Goal: Task Accomplishment & Management: Manage account settings

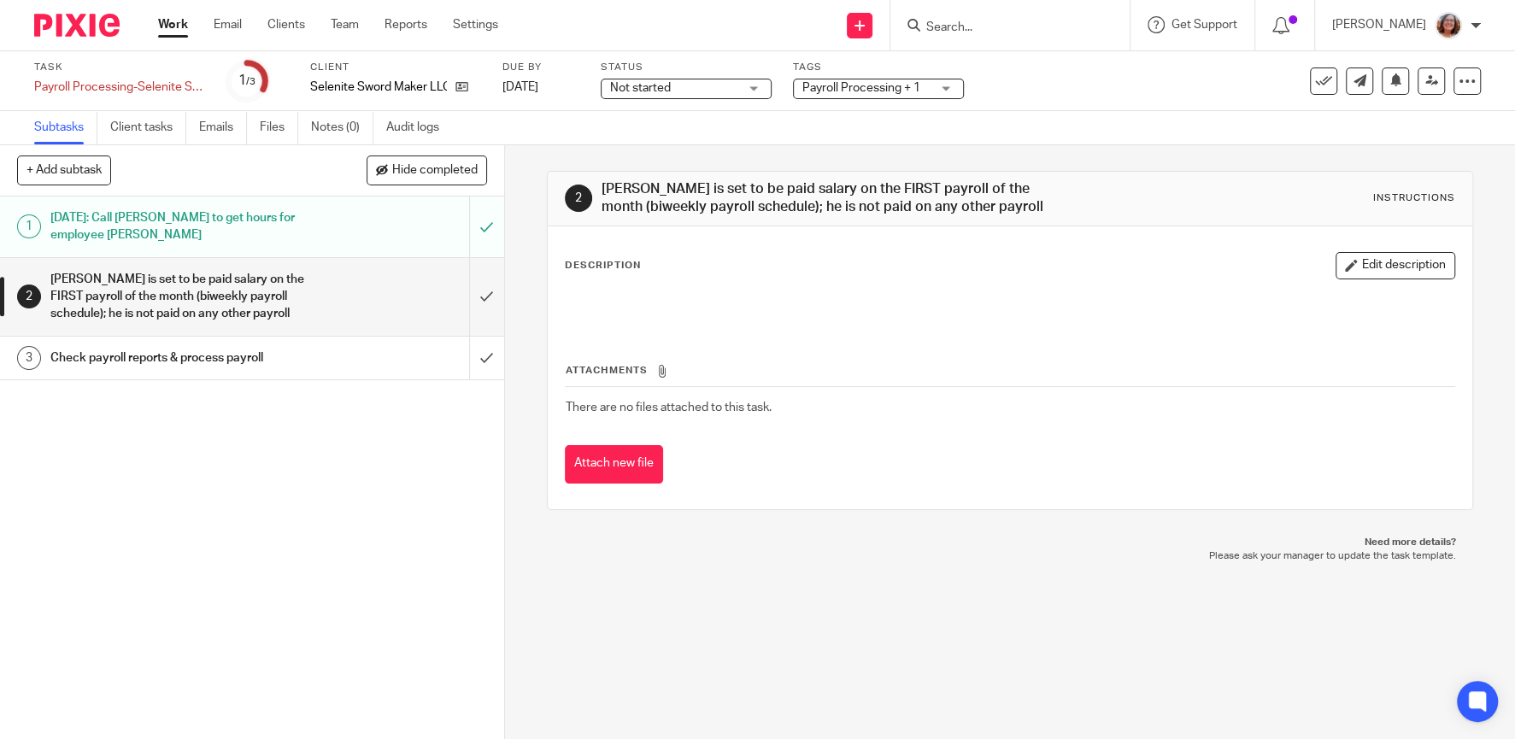
click at [166, 29] on link "Work" at bounding box center [173, 24] width 30 height 17
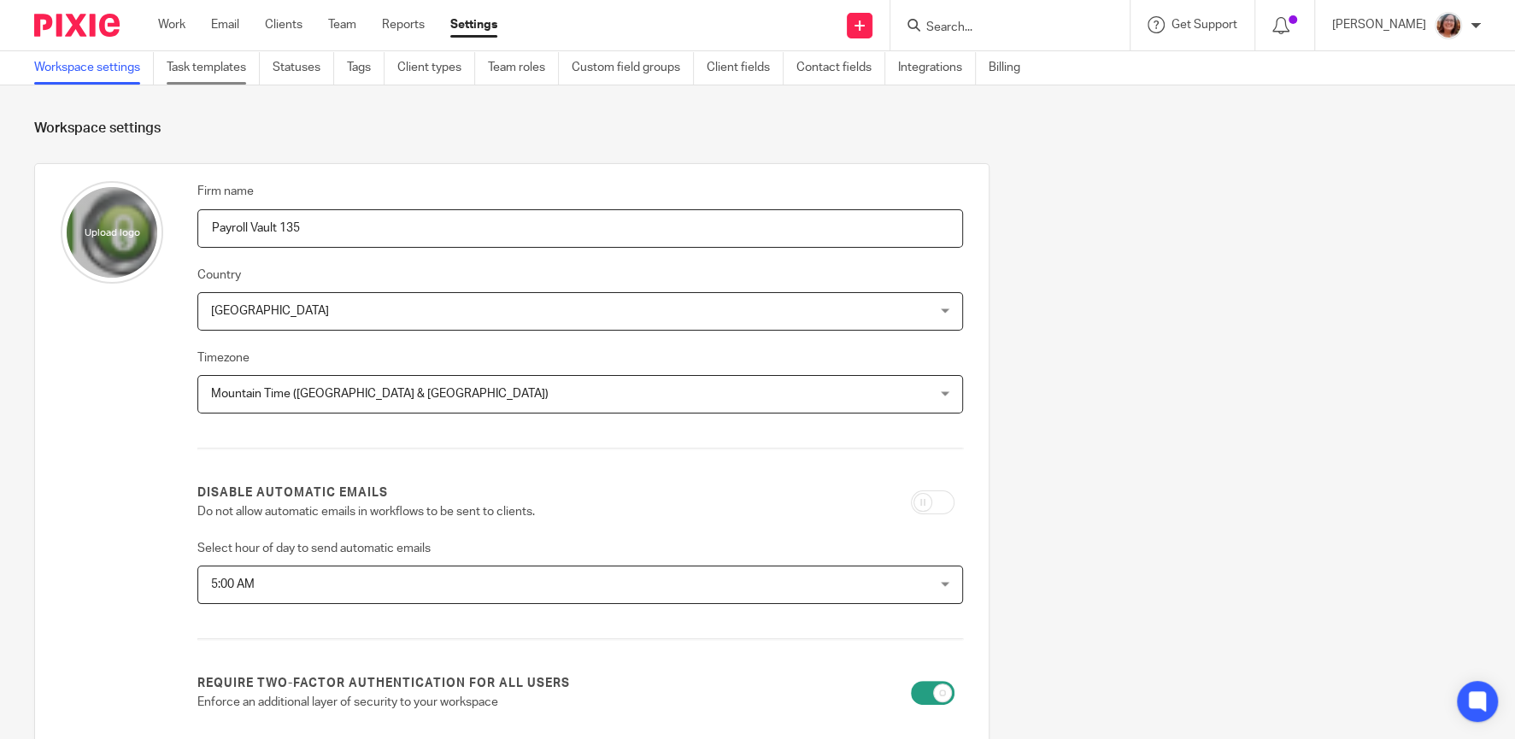
click at [221, 73] on link "Task templates" at bounding box center [213, 67] width 93 height 33
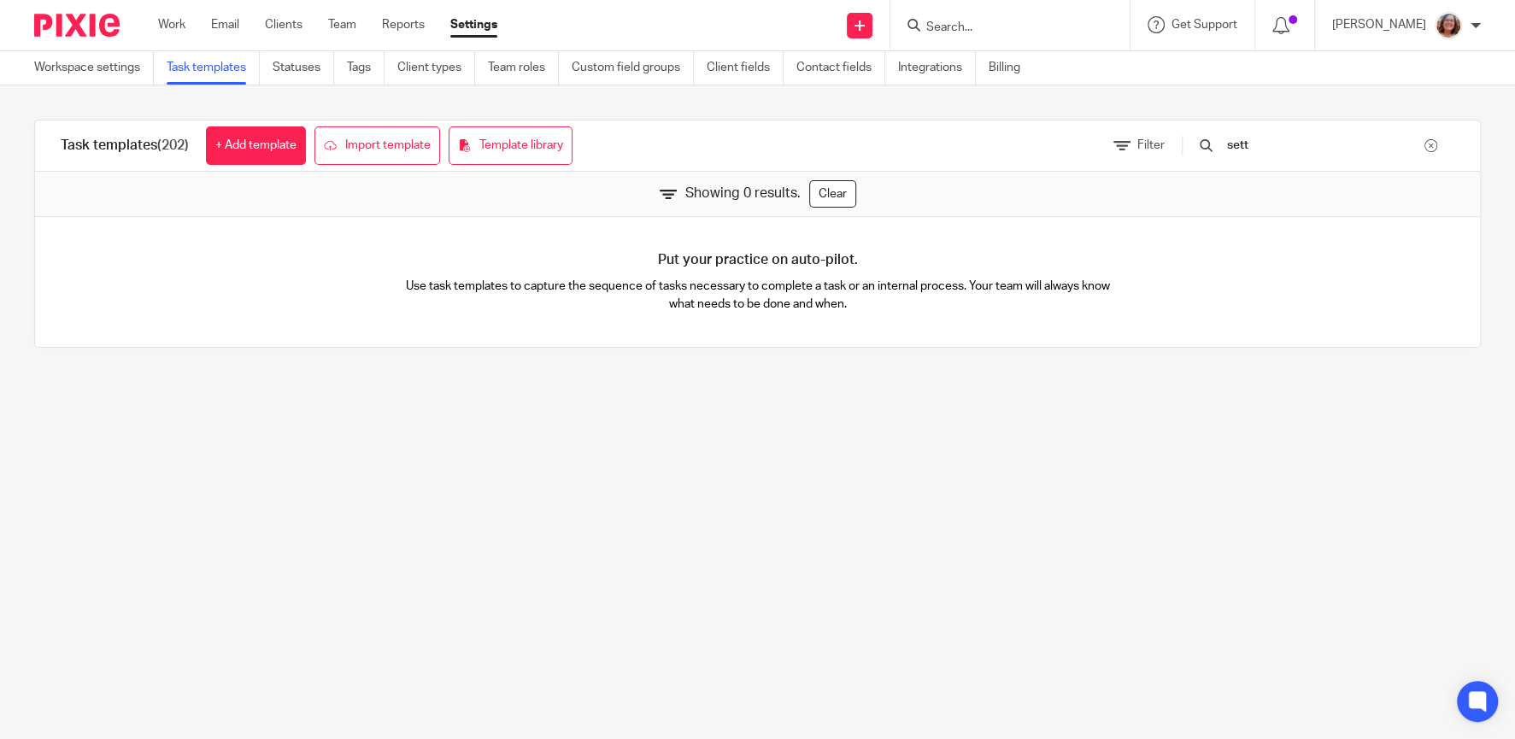
drag, startPoint x: 1291, startPoint y: 152, endPoint x: 1119, endPoint y: 142, distance: 172.1
click at [1225, 142] on input "sett" at bounding box center [1324, 145] width 199 height 19
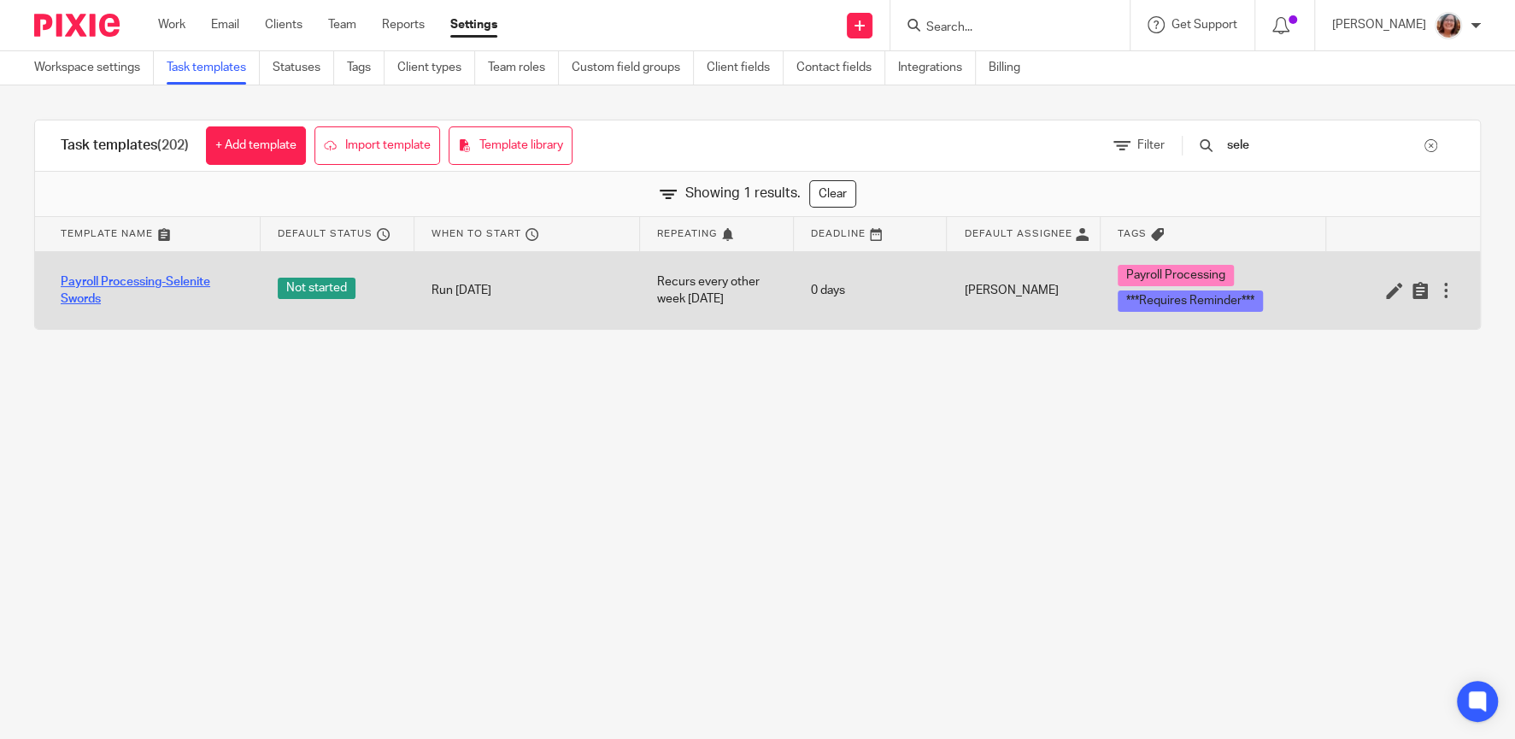
type input "sele"
click at [200, 285] on link "Payroll Processing-Selenite Swords" at bounding box center [152, 290] width 183 height 35
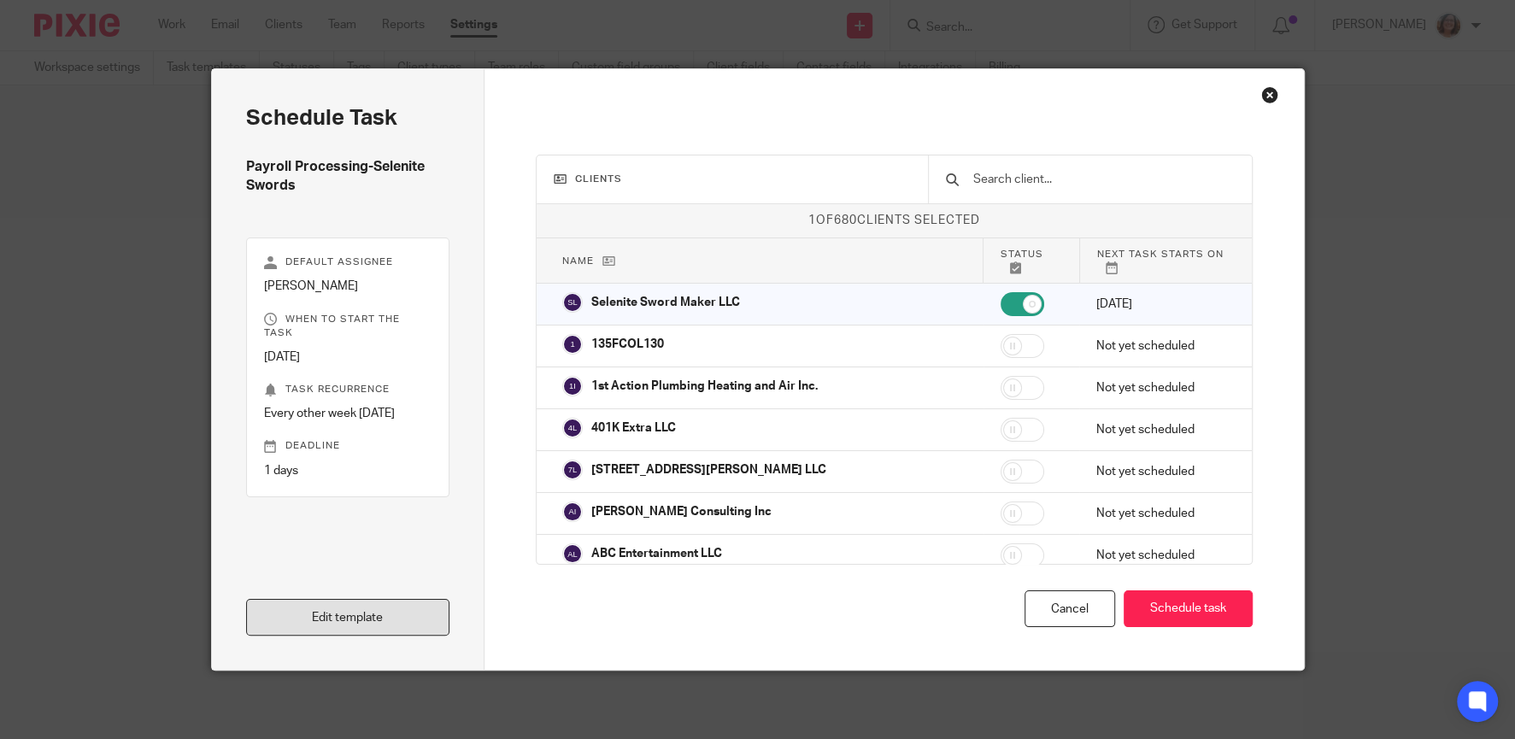
click at [343, 620] on link "Edit template" at bounding box center [348, 617] width 204 height 37
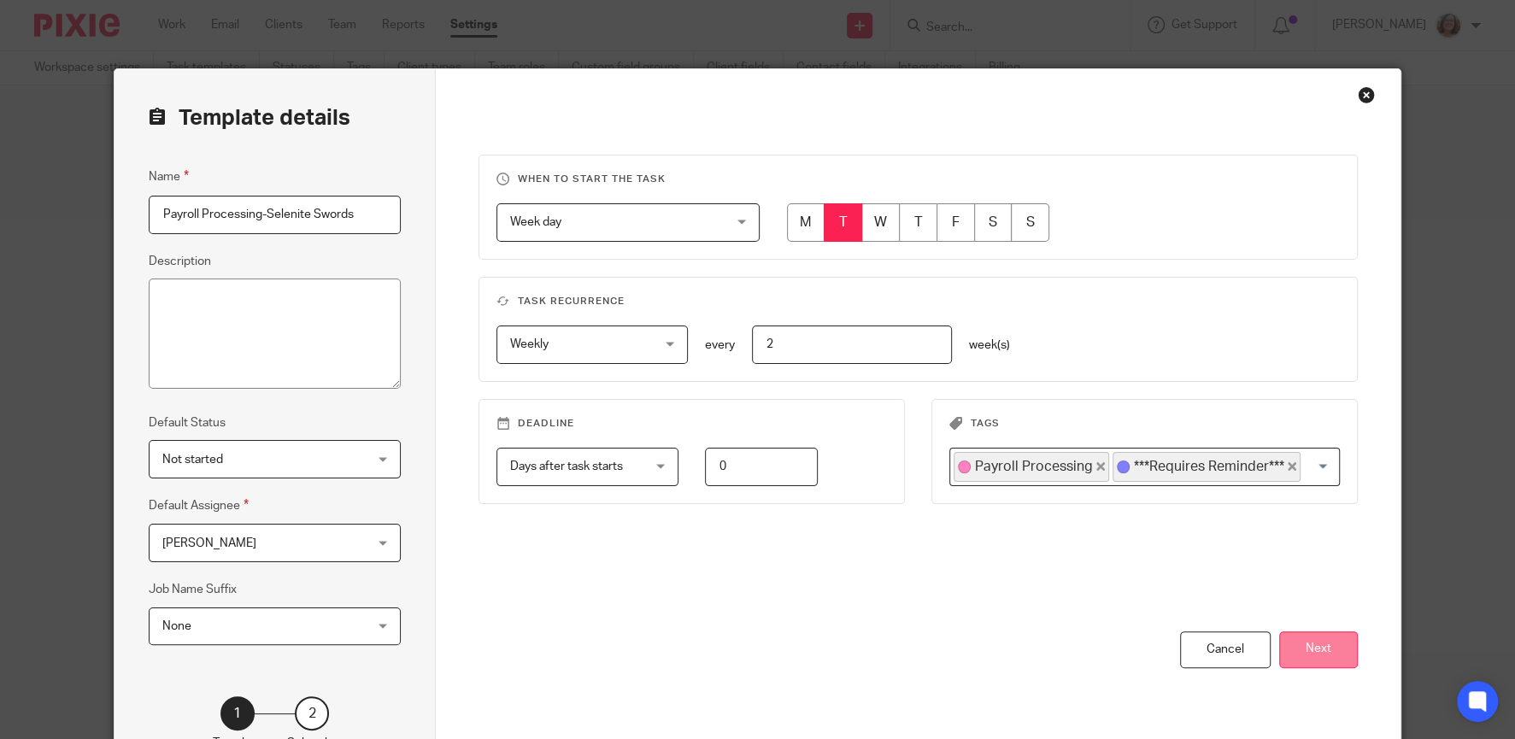
click at [1328, 645] on button "Next" at bounding box center [1318, 650] width 79 height 37
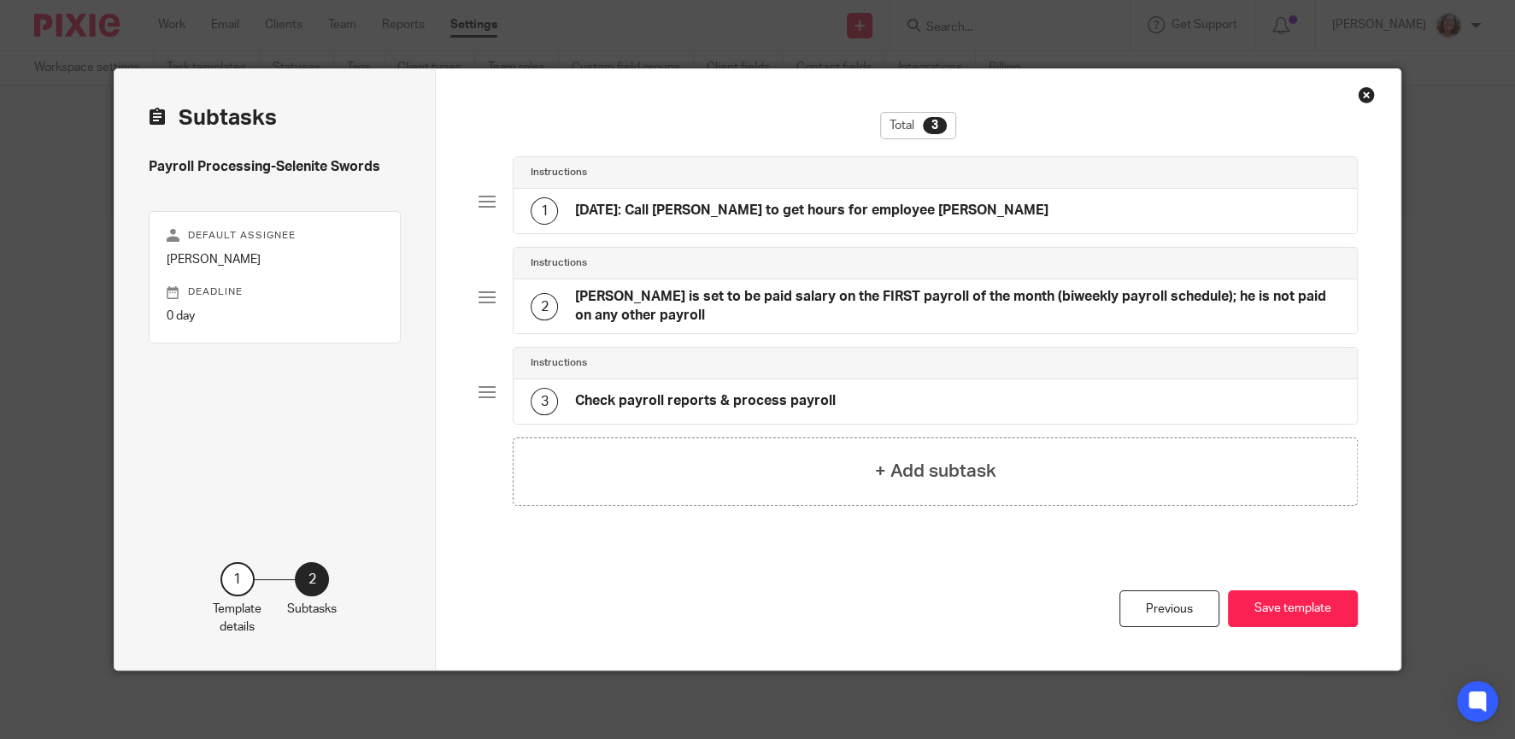
click at [984, 303] on h4 "[PERSON_NAME] is set to be paid salary on the FIRST payroll of the month (biwee…" at bounding box center [957, 306] width 765 height 37
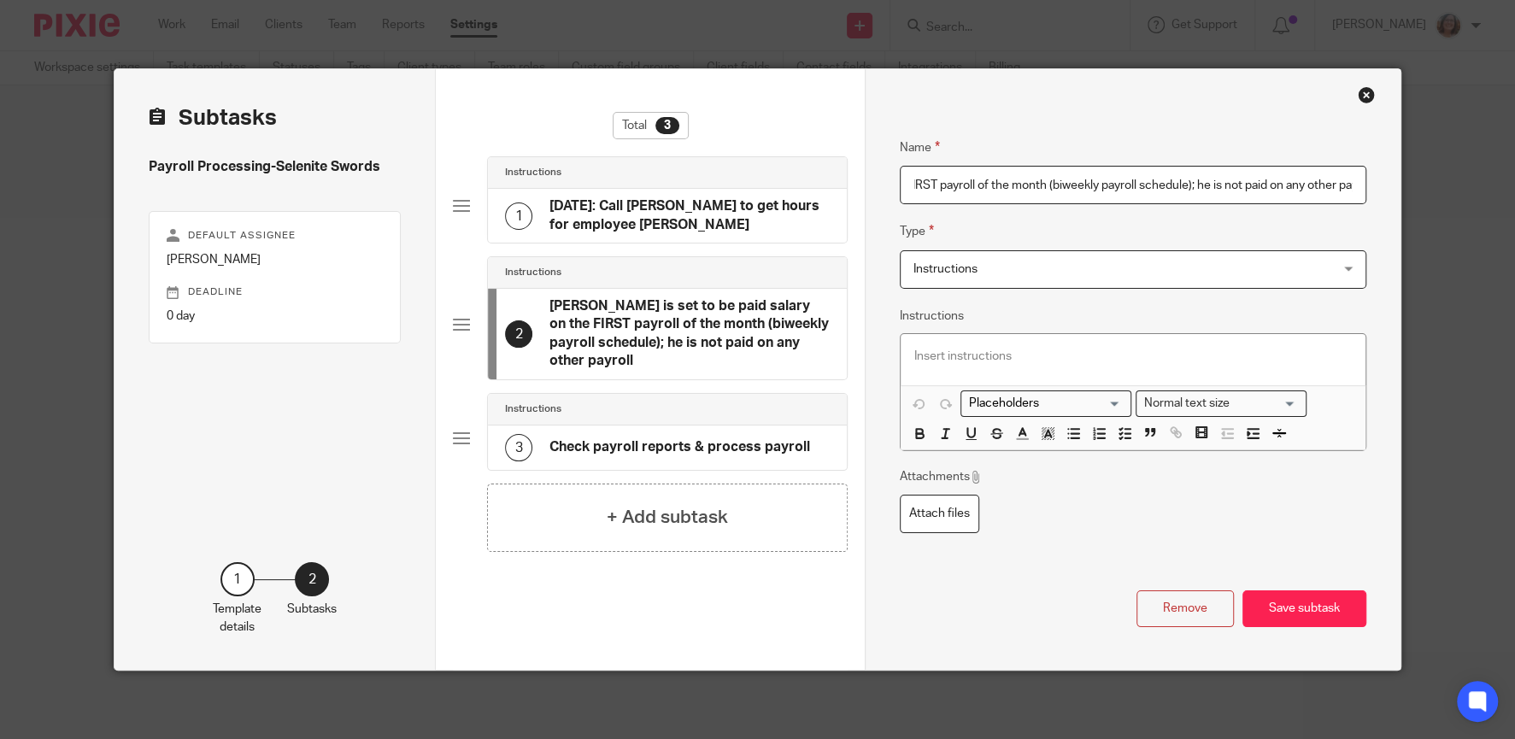
click at [944, 360] on p at bounding box center [1133, 356] width 438 height 17
click at [919, 437] on icon "button" at bounding box center [919, 433] width 15 height 15
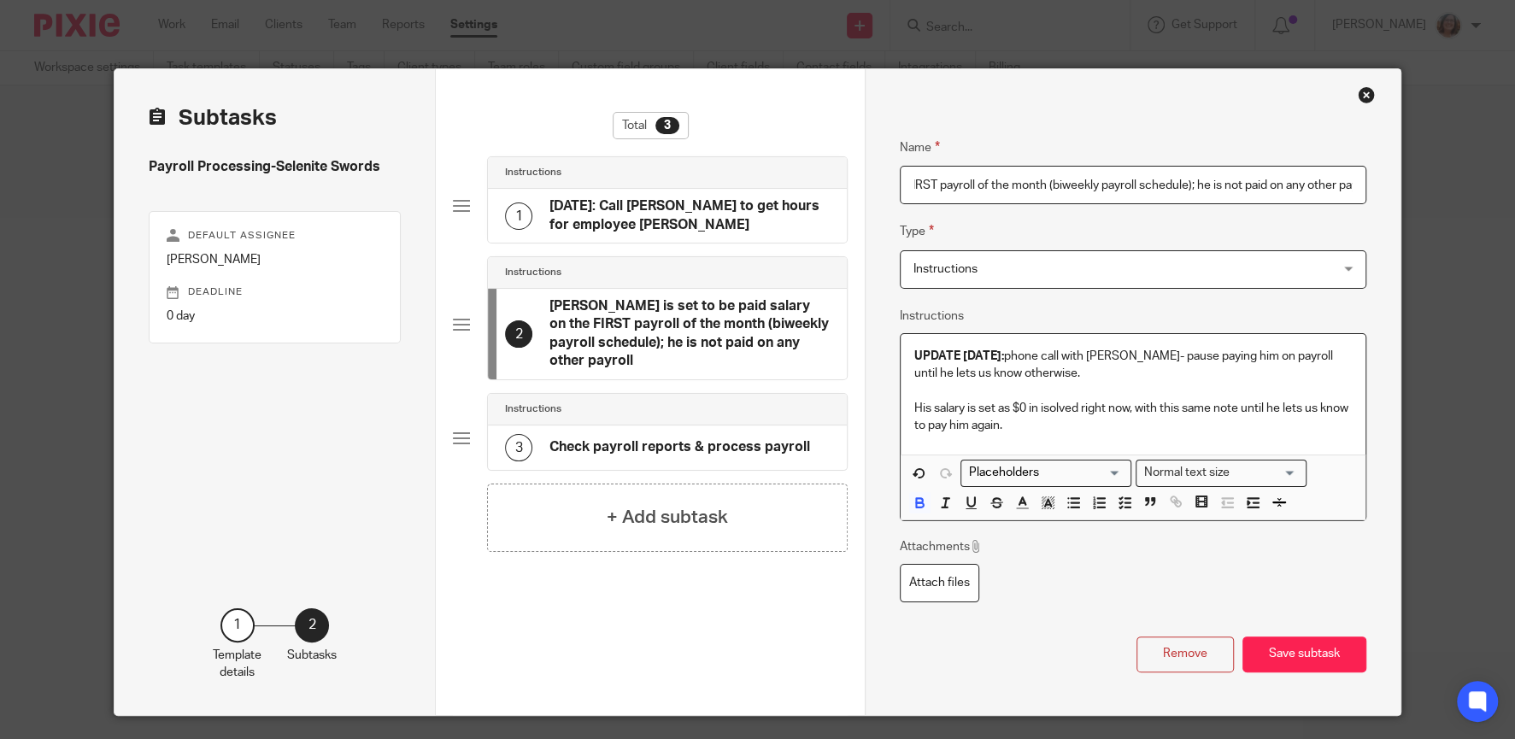
click at [914, 350] on strong "UPDATE 8/12/25:" at bounding box center [959, 356] width 90 height 12
drag, startPoint x: 1061, startPoint y: 351, endPoint x: 911, endPoint y: 359, distance: 150.6
click at [911, 359] on div "URGENT UPDATE 8/12/25: phone call with Tom Ledder- pause paying him on payroll …" at bounding box center [1133, 394] width 465 height 120
click at [1194, 440] on div "URGENT UPDATE 8/12/25: phone call with Tom Ledder- pause paying him on payroll …" at bounding box center [1133, 394] width 465 height 120
drag, startPoint x: 1063, startPoint y: 352, endPoint x: 912, endPoint y: 355, distance: 151.3
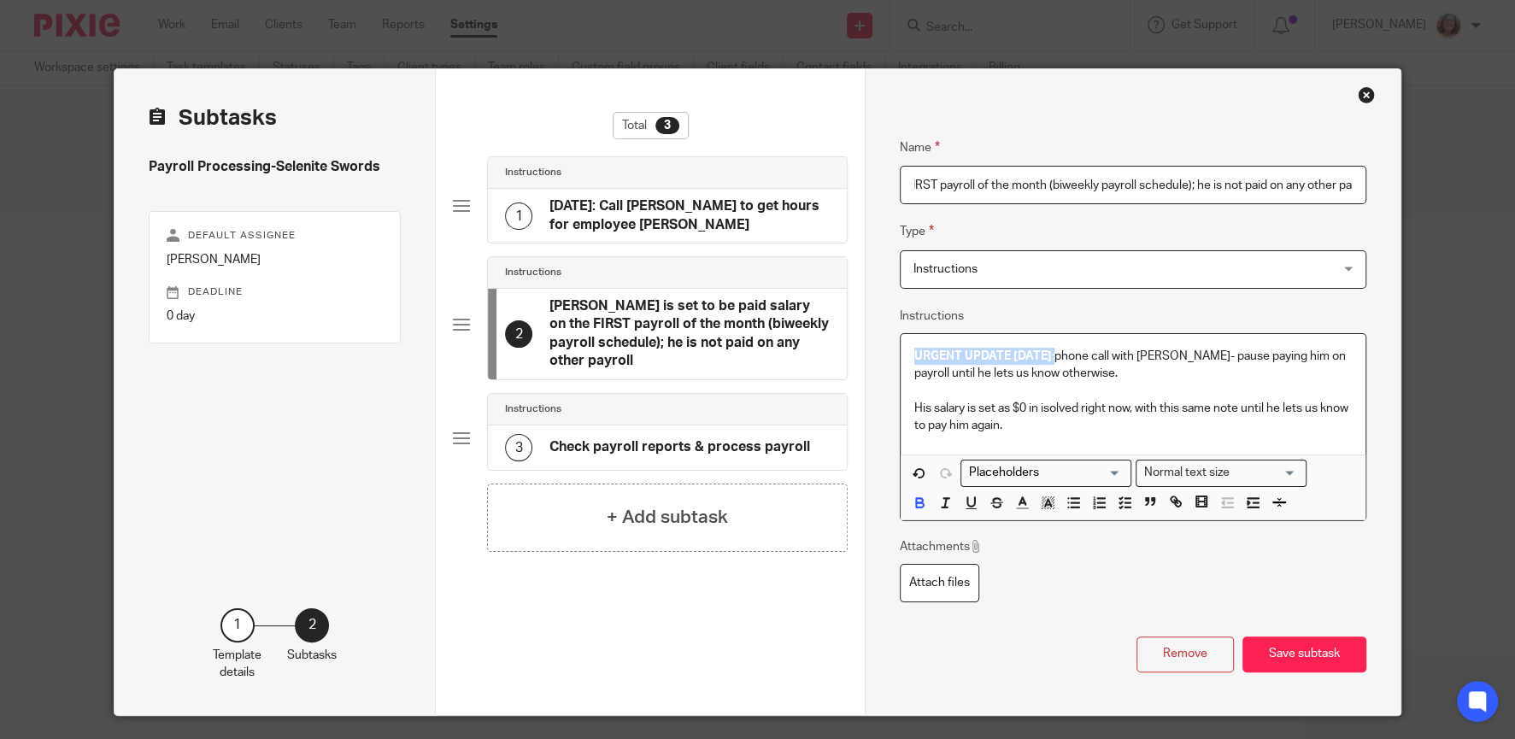
click at [912, 355] on div "URGENT UPDATE 8/12/25: phone call with Tom Ledder- pause paying him on payroll …" at bounding box center [1133, 394] width 465 height 120
click at [1027, 500] on icon "button" at bounding box center [1021, 502] width 15 height 15
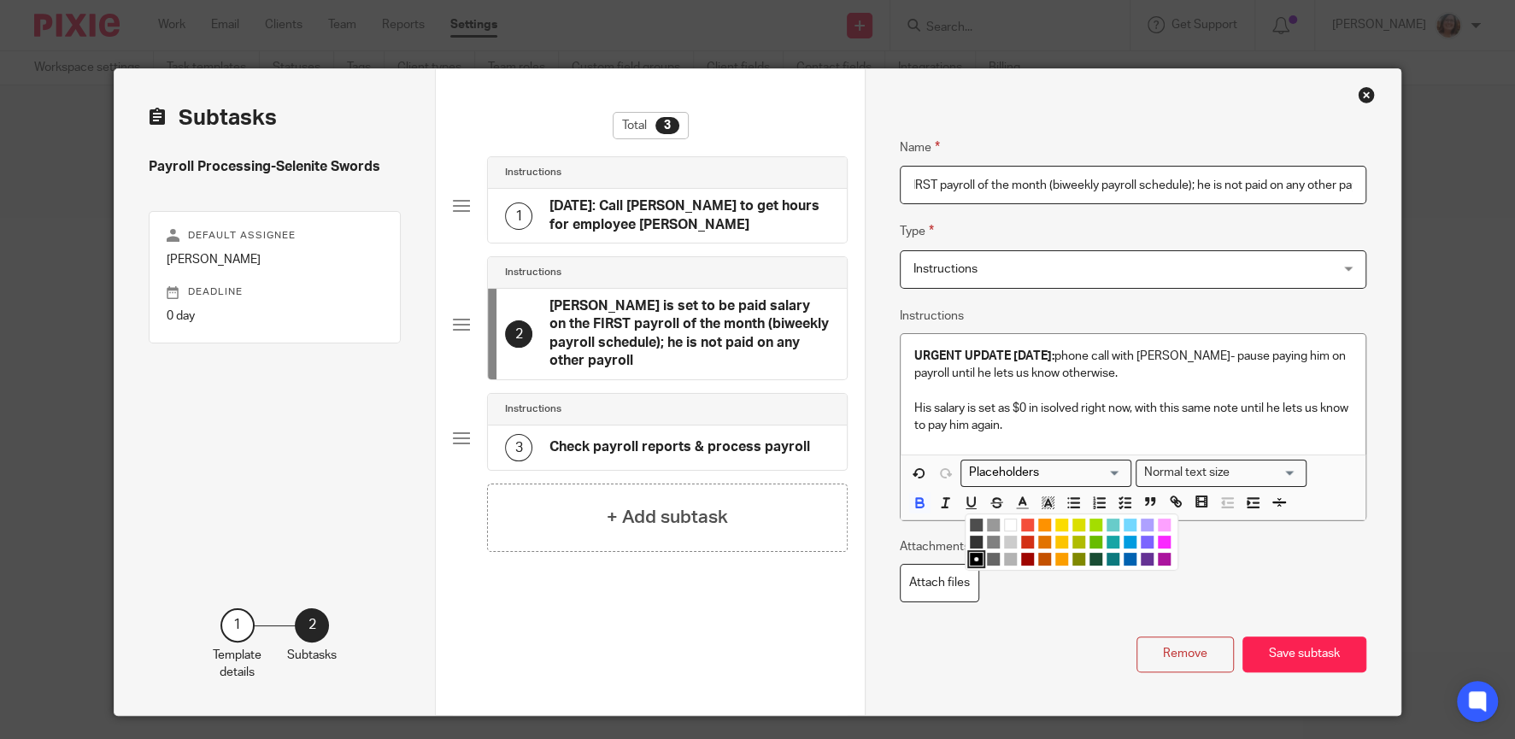
click at [1024, 541] on li "color:#D33115" at bounding box center [1027, 542] width 13 height 13
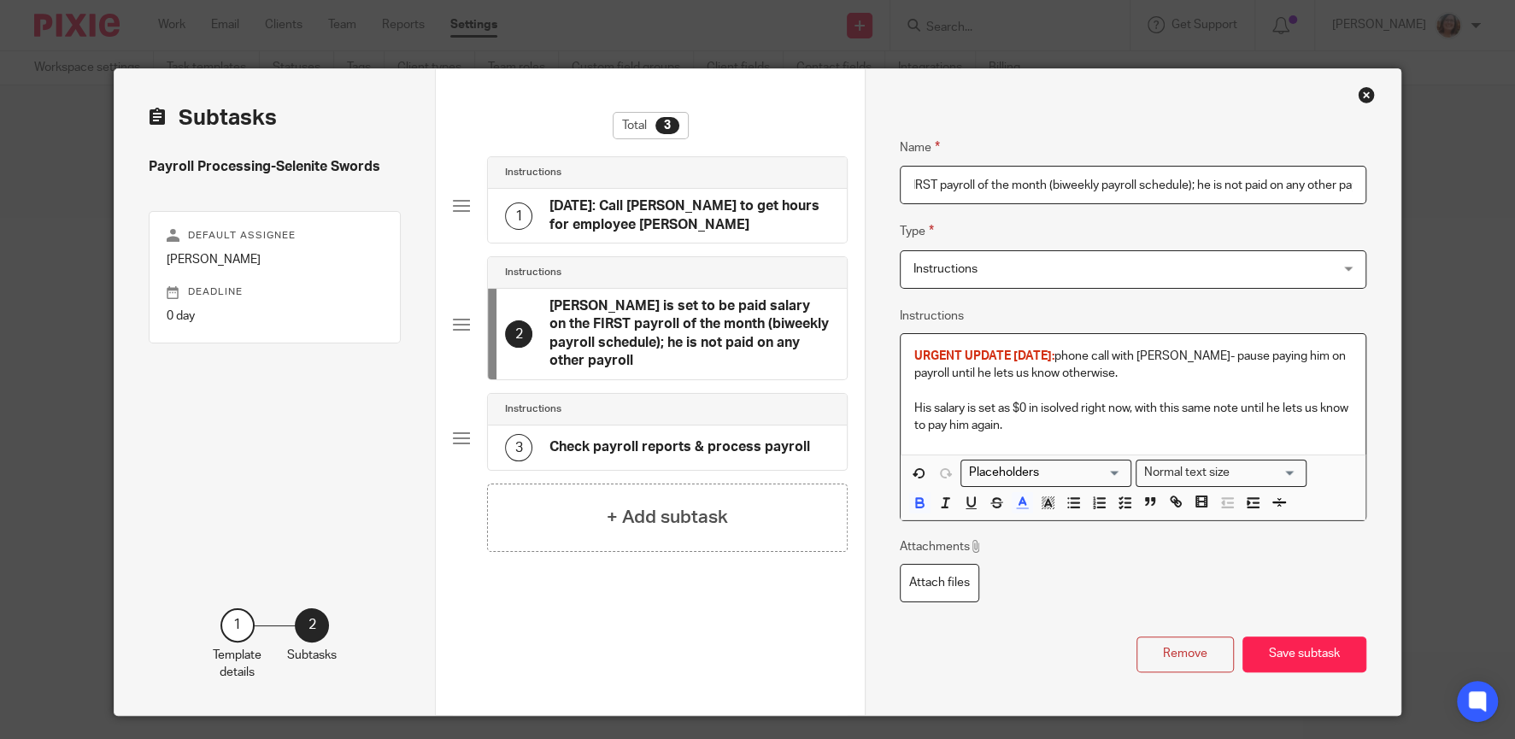
click at [1083, 403] on p "His salary is set as $0 in isolved right now, with this same note until he lets…" at bounding box center [1133, 417] width 438 height 35
click at [1214, 355] on p "URGENT UPDATE 8/12/25: phone call with Tom Ledder- pause paying him on payroll …" at bounding box center [1133, 365] width 438 height 35
drag, startPoint x: 1115, startPoint y: 380, endPoint x: 1214, endPoint y: 343, distance: 106.0
click at [1214, 343] on div "URGENT UPDATE 8/12/25: phone call with Tom Ledder: pause paying him on payroll …" at bounding box center [1133, 394] width 465 height 120
click at [924, 497] on icon "button" at bounding box center [919, 502] width 15 height 15
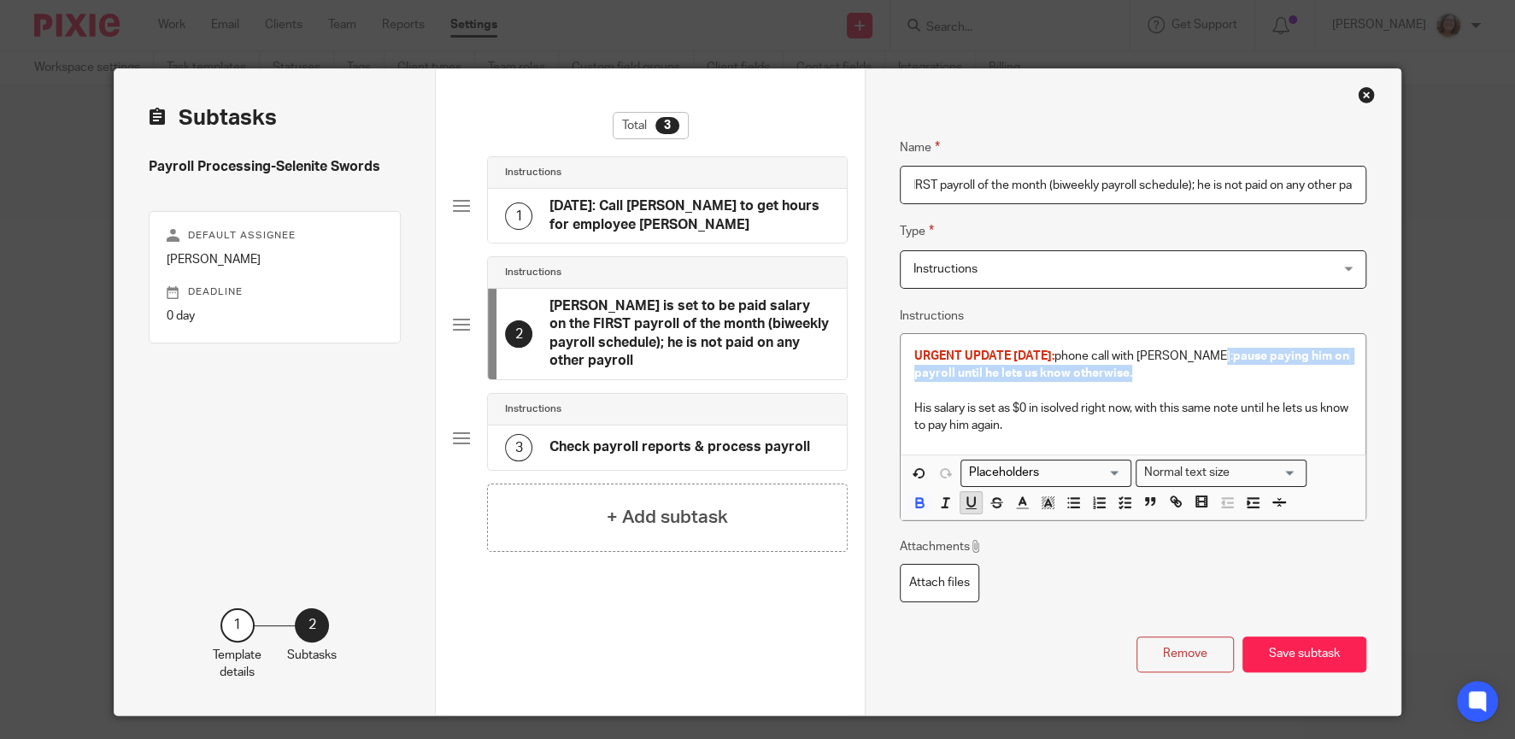
click at [972, 504] on icon "button" at bounding box center [970, 502] width 15 height 15
click at [1196, 394] on p at bounding box center [1133, 390] width 438 height 17
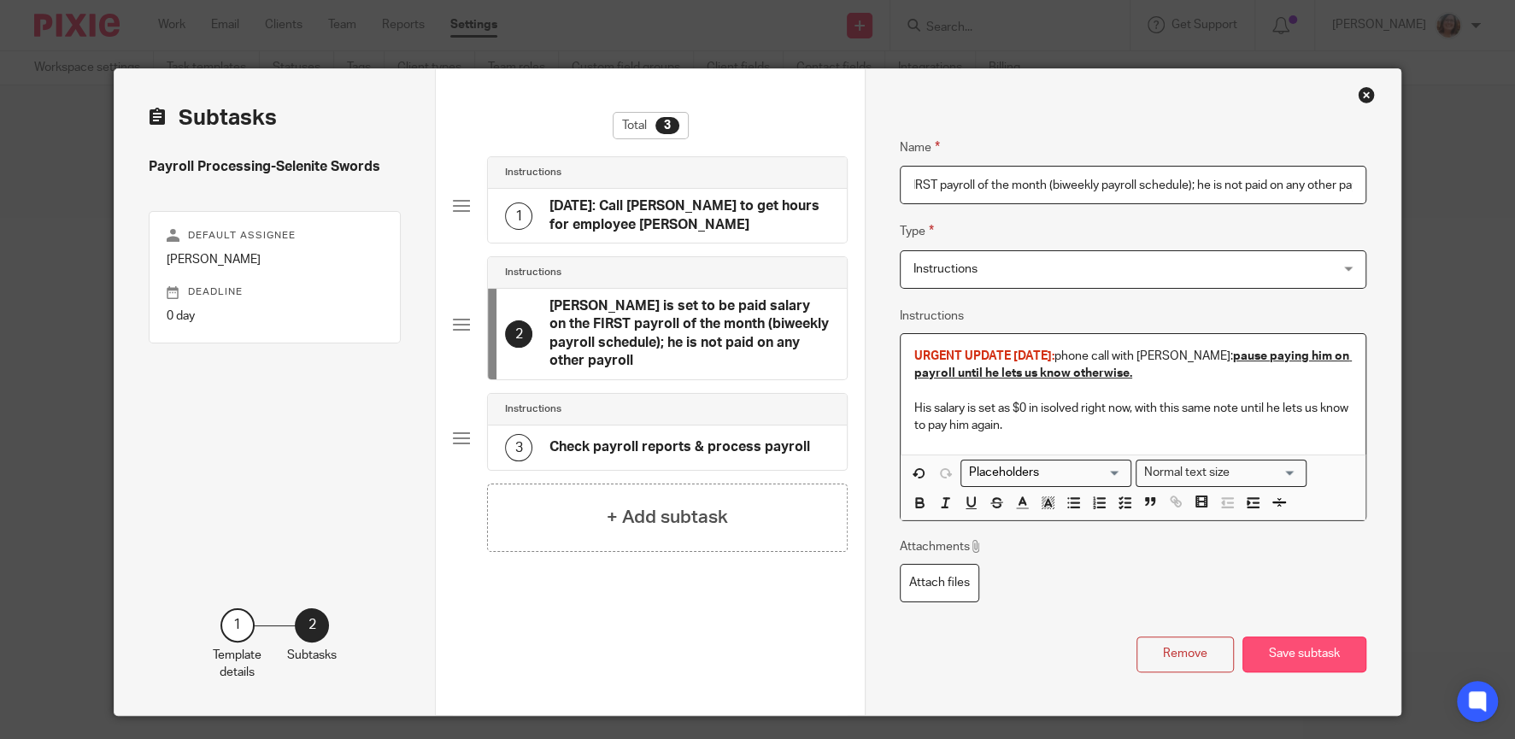
click at [1313, 661] on button "Save subtask" at bounding box center [1304, 655] width 124 height 37
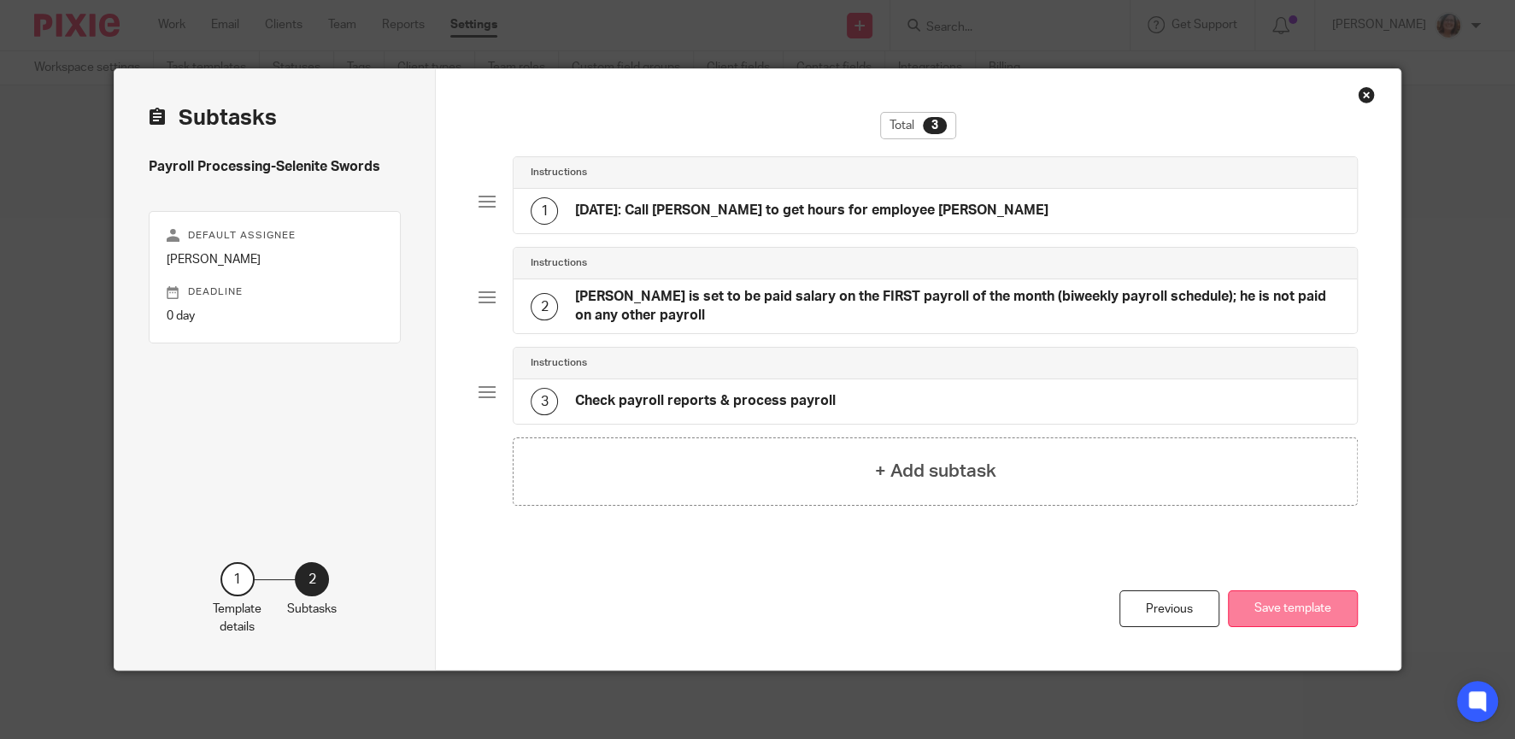
click at [1324, 618] on button "Save template" at bounding box center [1293, 608] width 130 height 37
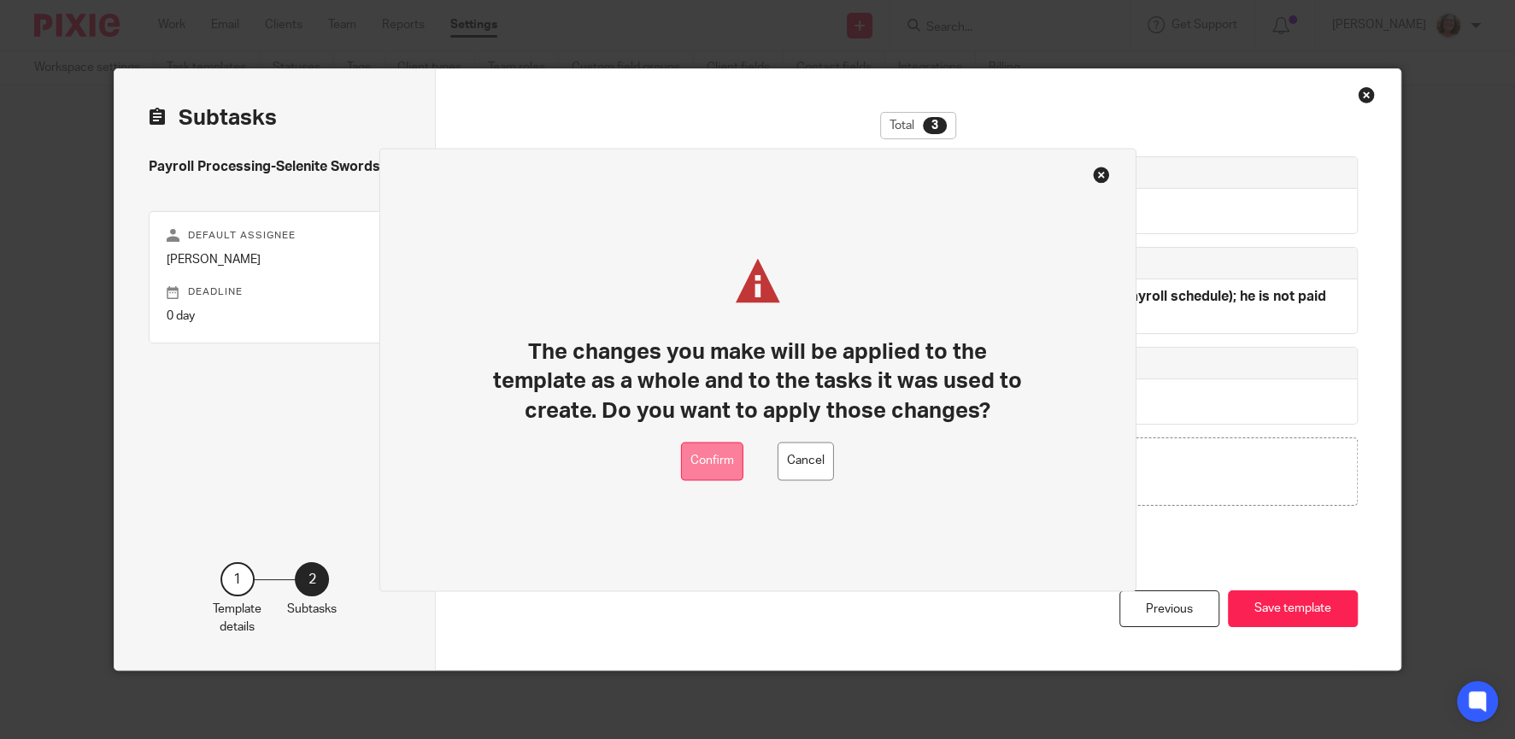
click at [740, 459] on button "Confirm" at bounding box center [712, 461] width 62 height 38
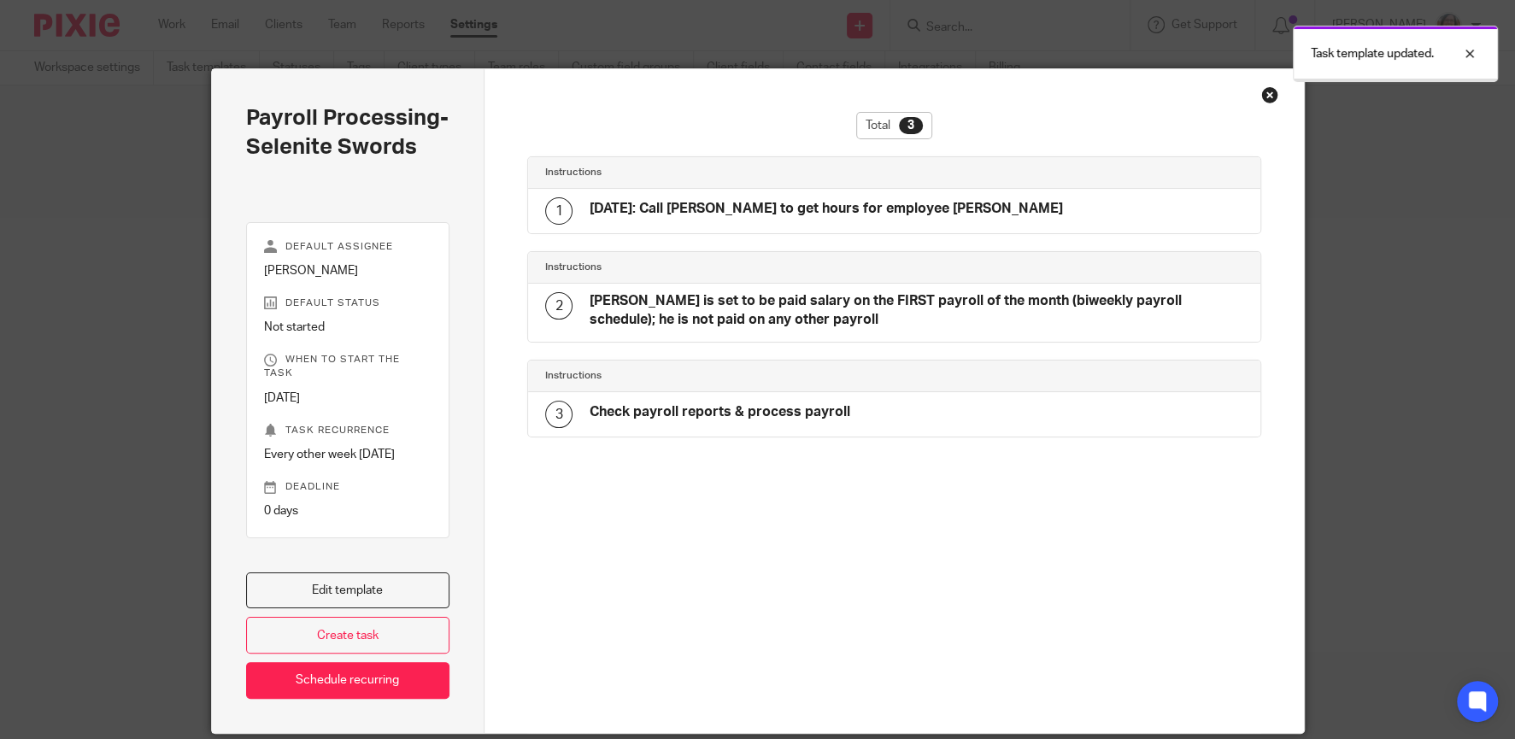
click at [1275, 93] on div "Close this dialog window" at bounding box center [1269, 94] width 17 height 17
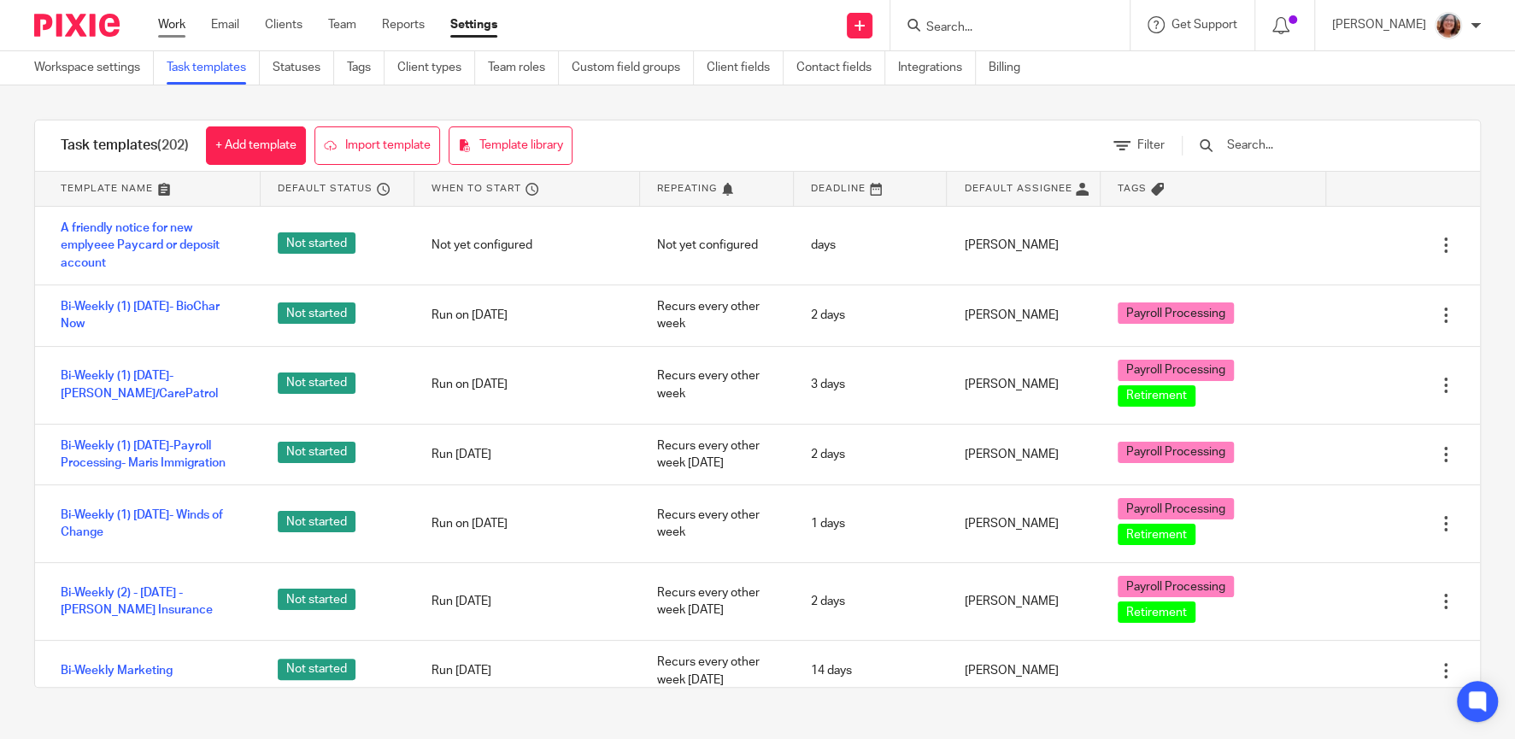
click at [167, 25] on link "Work" at bounding box center [171, 24] width 27 height 17
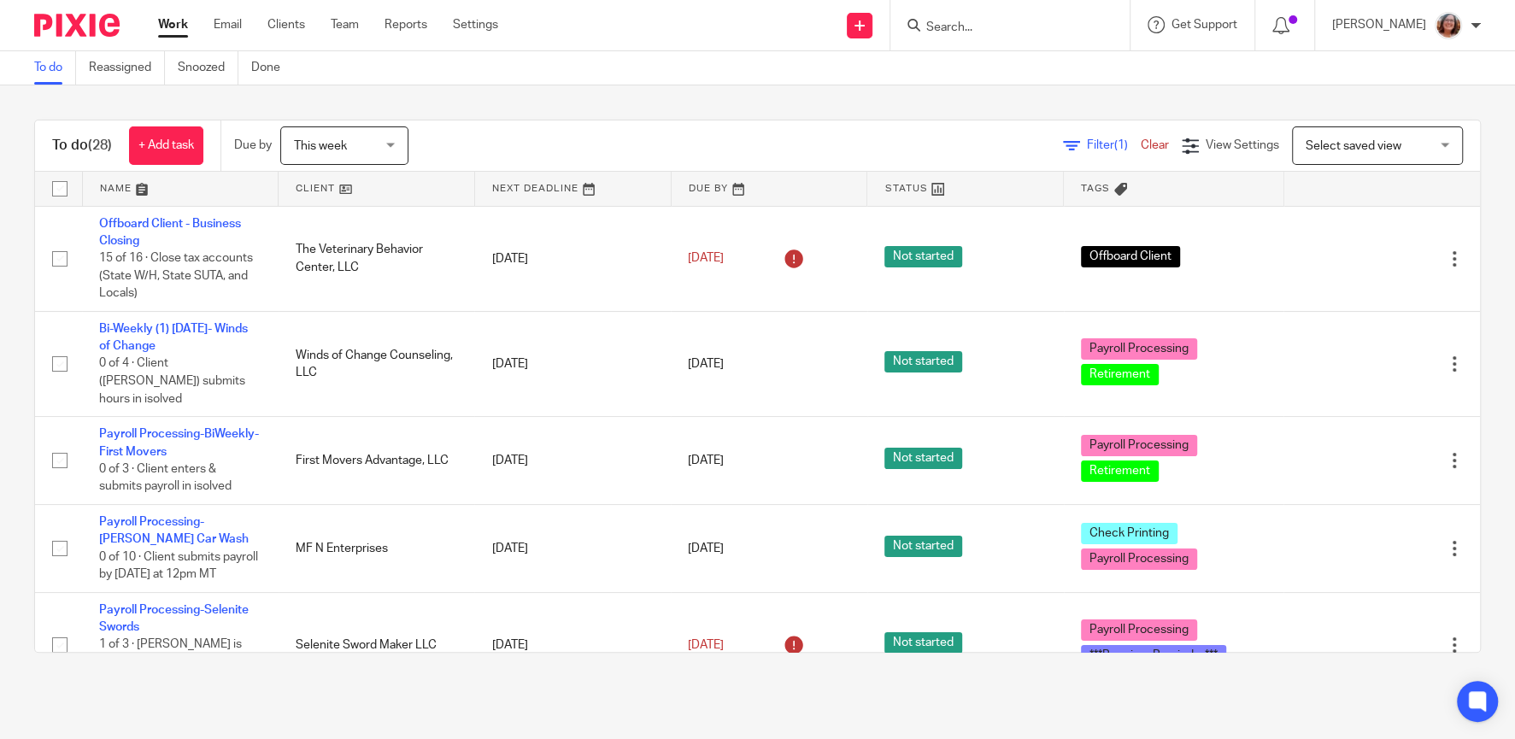
click at [320, 191] on link at bounding box center [377, 189] width 196 height 34
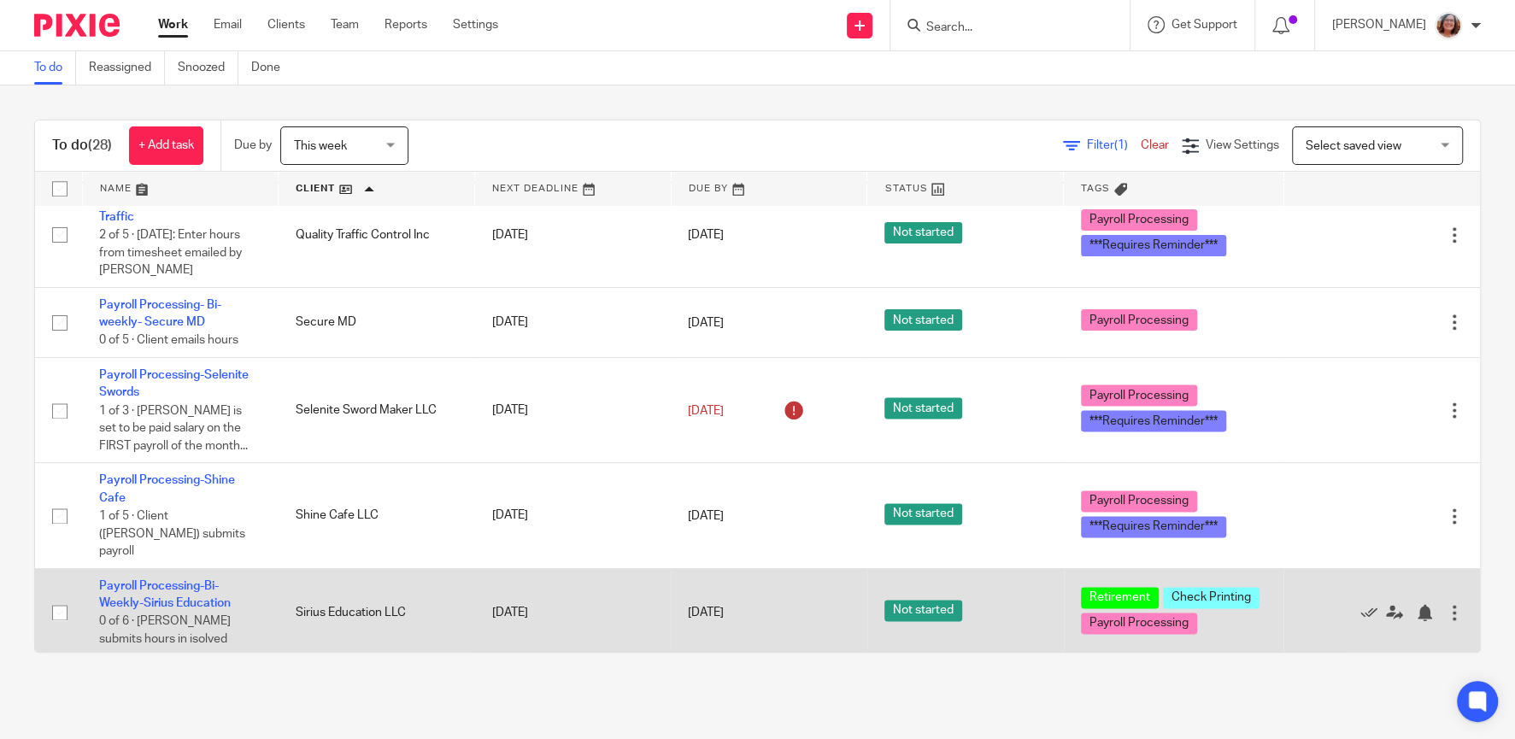
scroll to position [1826, 0]
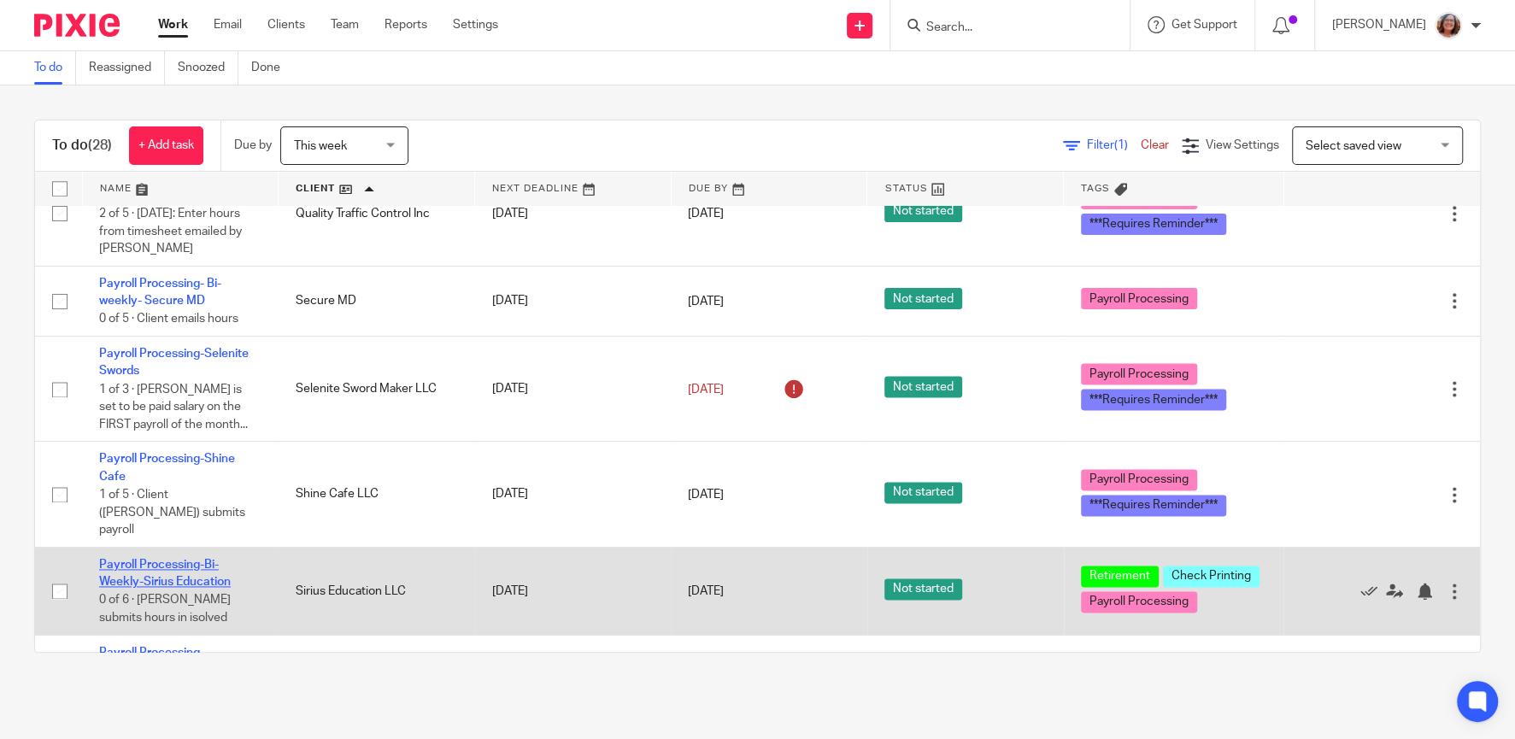
click at [193, 559] on link "Payroll Processing-Bi-Weekly-Sirius Education" at bounding box center [165, 573] width 132 height 29
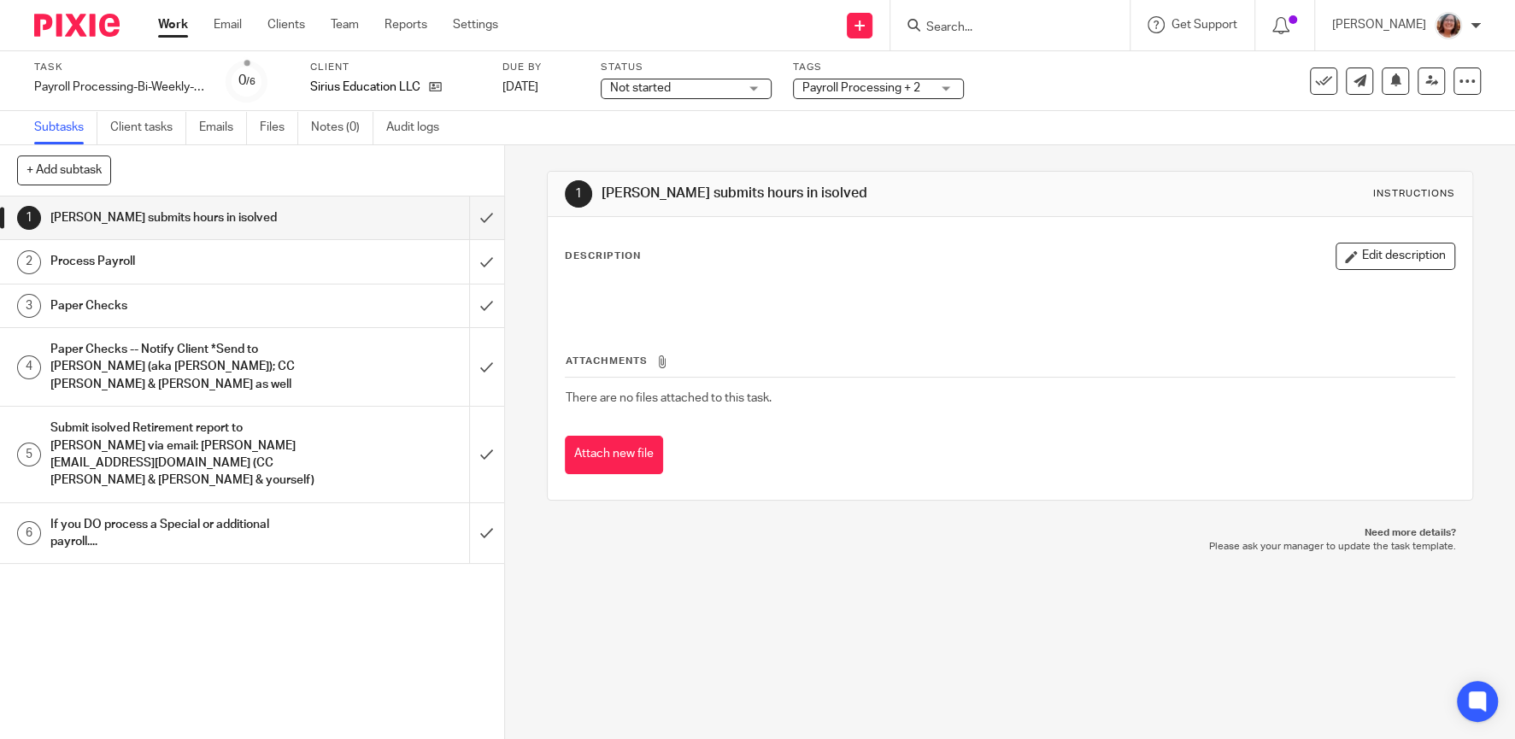
click at [154, 268] on h1 "Process Payroll" at bounding box center [184, 262] width 268 height 26
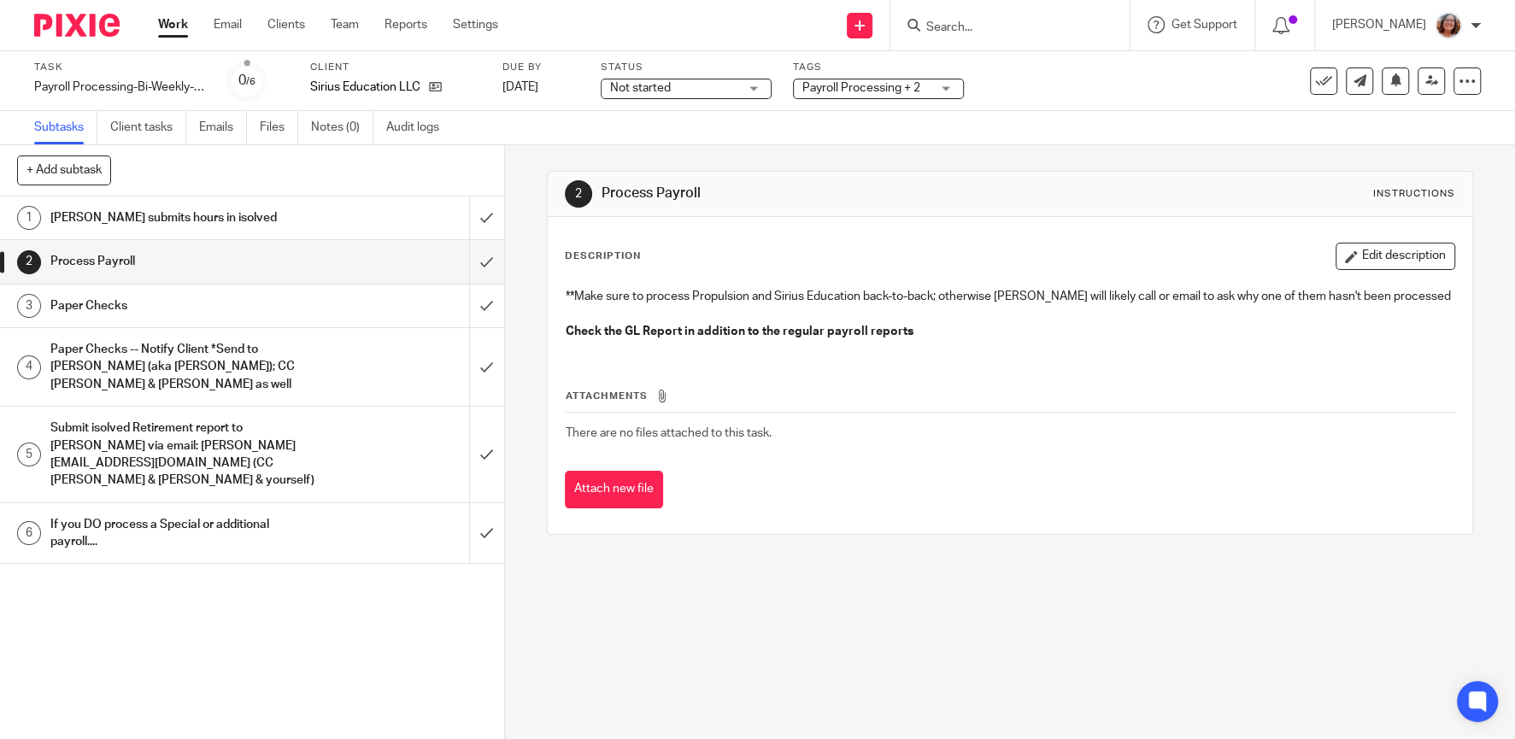
click at [230, 226] on h1 "[PERSON_NAME] submits hours in isolved" at bounding box center [184, 218] width 268 height 26
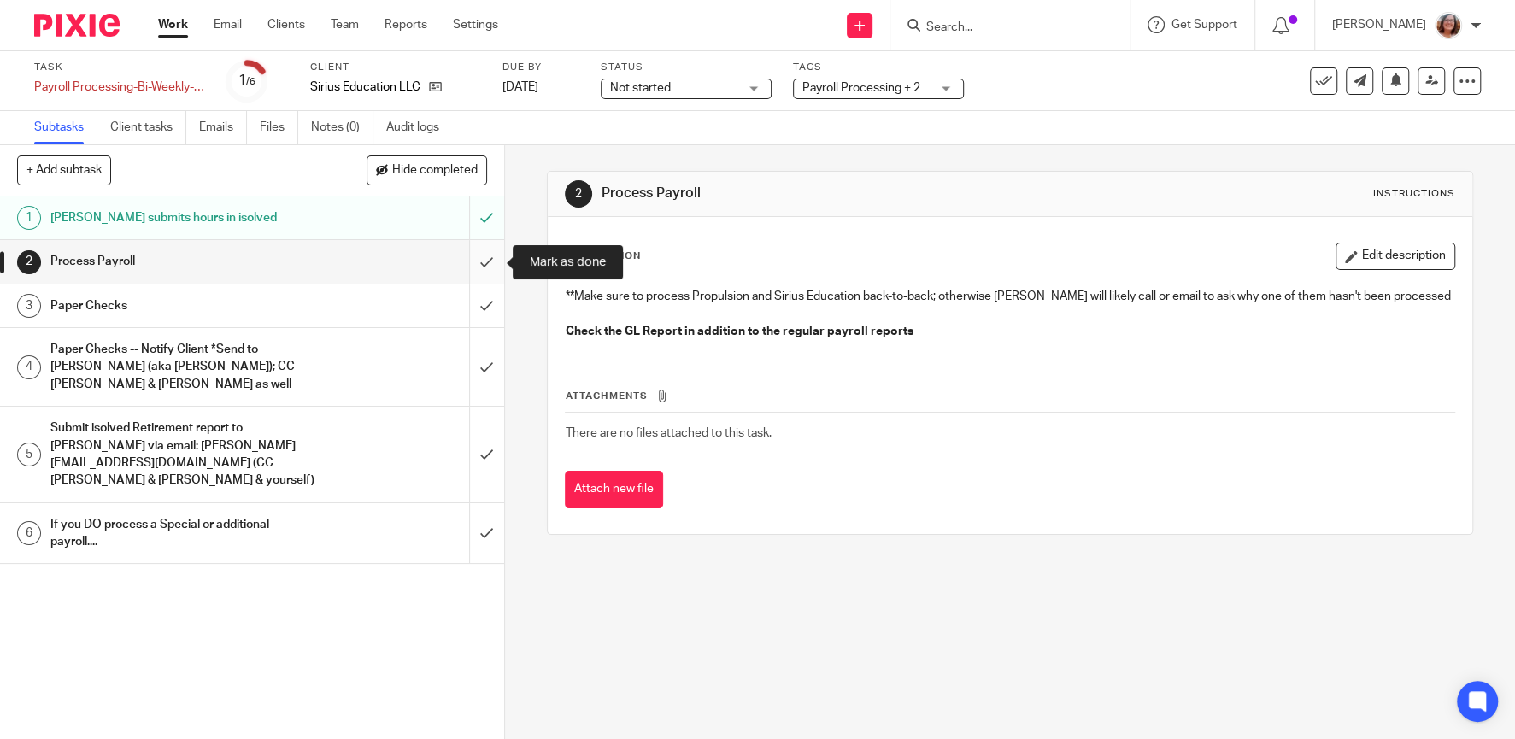
click at [483, 257] on input "submit" at bounding box center [252, 261] width 504 height 43
click at [488, 300] on input "submit" at bounding box center [252, 306] width 504 height 43
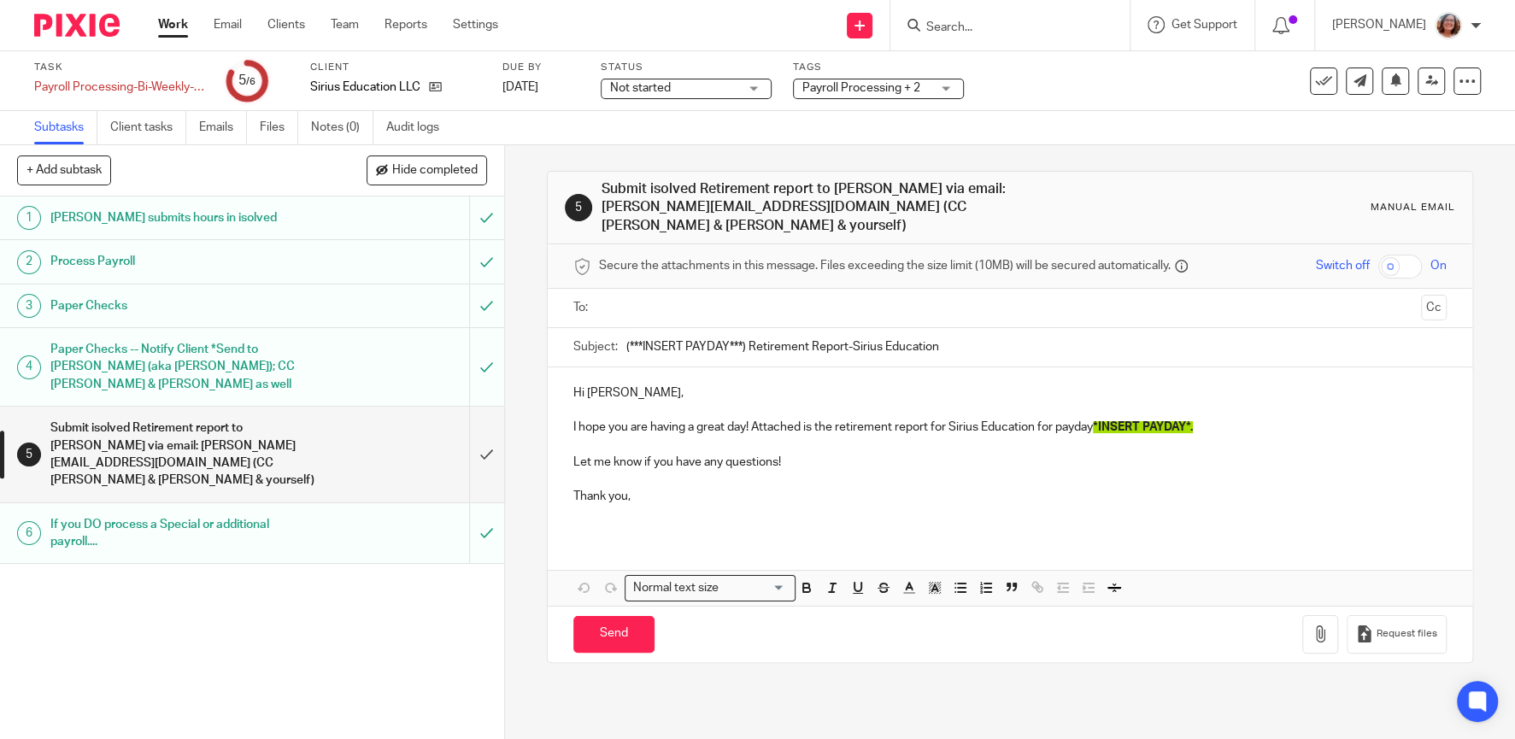
click at [176, 26] on link "Work" at bounding box center [173, 24] width 30 height 17
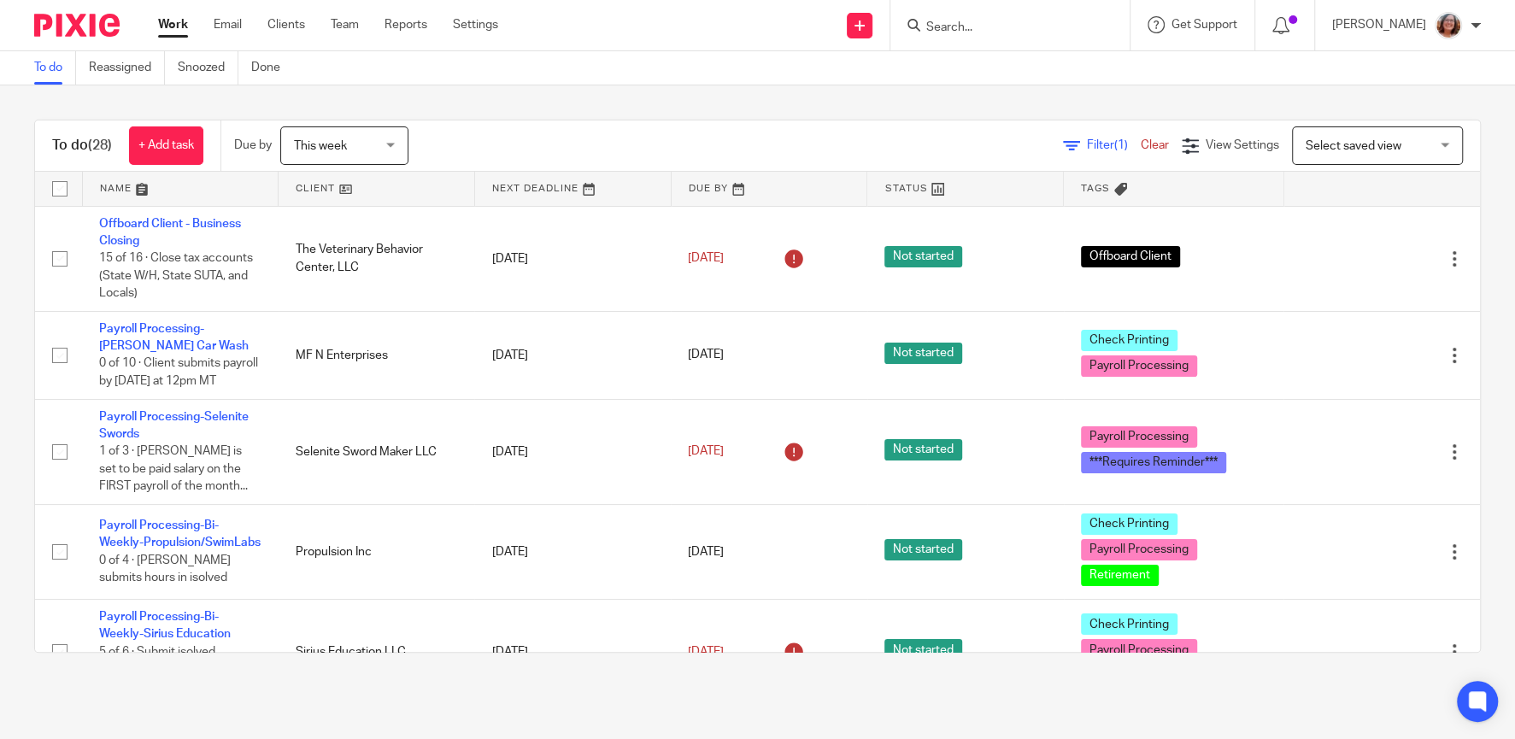
click at [317, 188] on link at bounding box center [377, 189] width 196 height 34
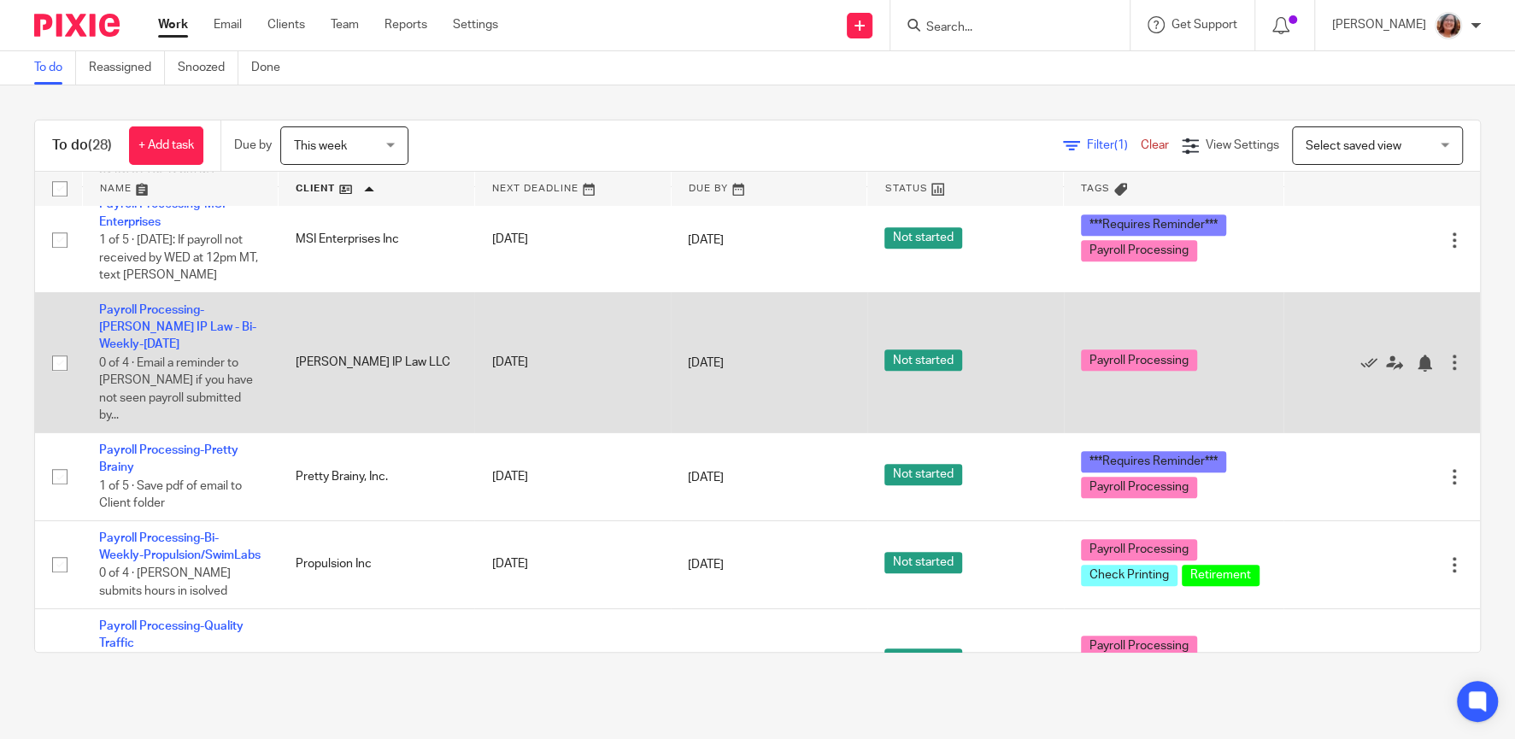
scroll to position [1388, 0]
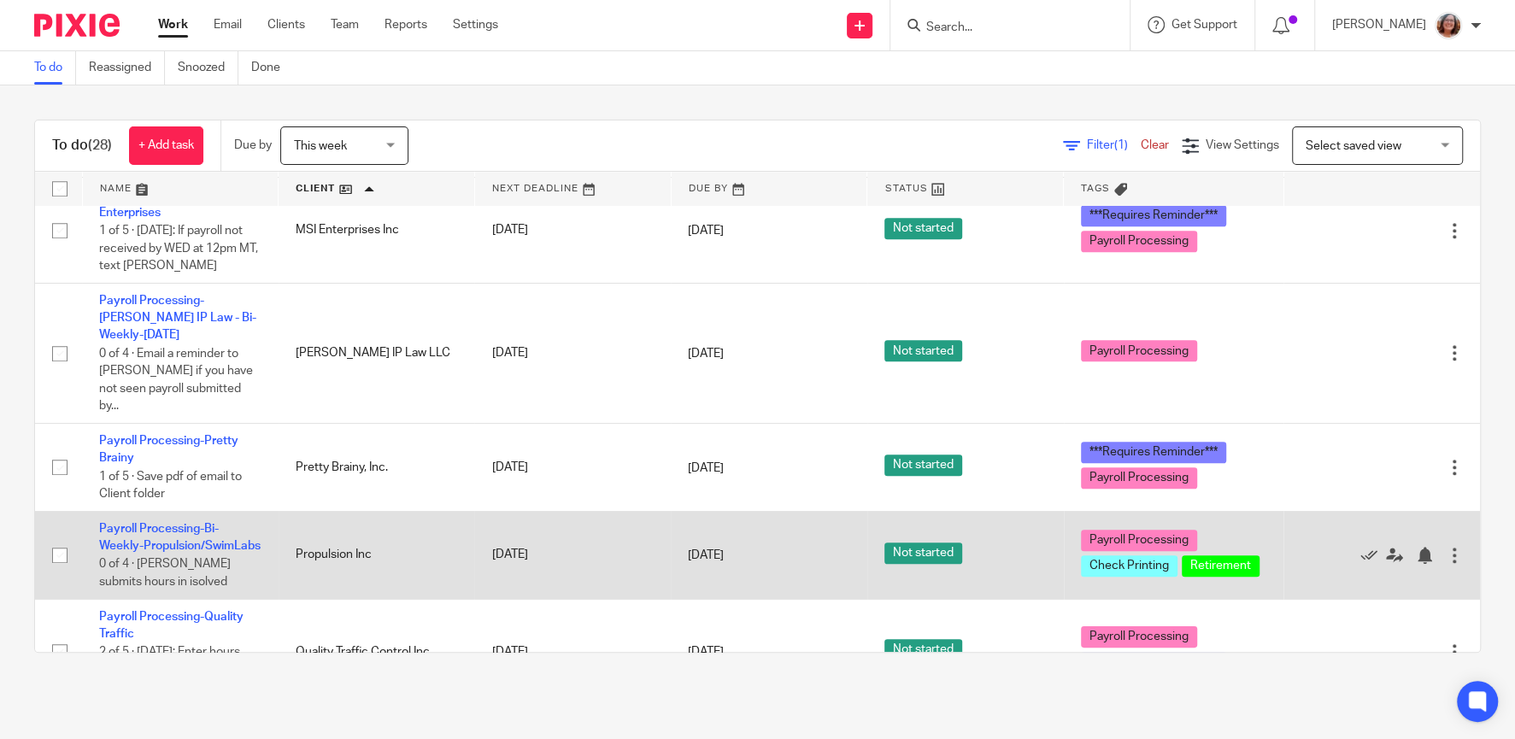
click at [138, 511] on td "Payroll Processing-Bi-Weekly-Propulsion/SwimLabs 0 of 4 · [PERSON_NAME] submits…" at bounding box center [180, 555] width 197 height 88
click at [180, 511] on td "Payroll Processing-Bi-Weekly-Propulsion/SwimLabs 0 of 4 · [PERSON_NAME] submits…" at bounding box center [180, 555] width 197 height 88
click at [179, 523] on link "Payroll Processing-Bi-Weekly-Propulsion/SwimLabs" at bounding box center [180, 537] width 162 height 29
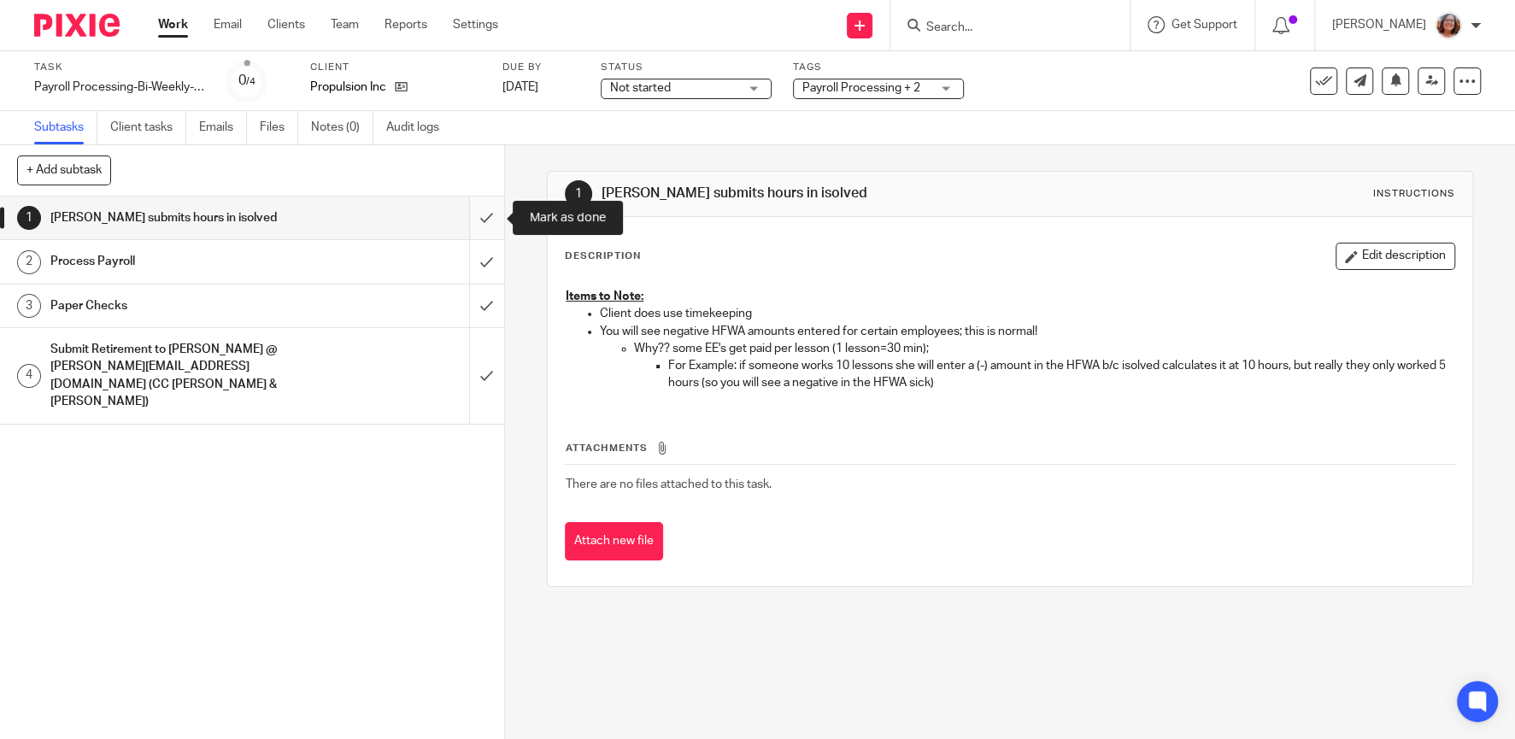
click at [489, 222] on input "submit" at bounding box center [252, 218] width 504 height 43
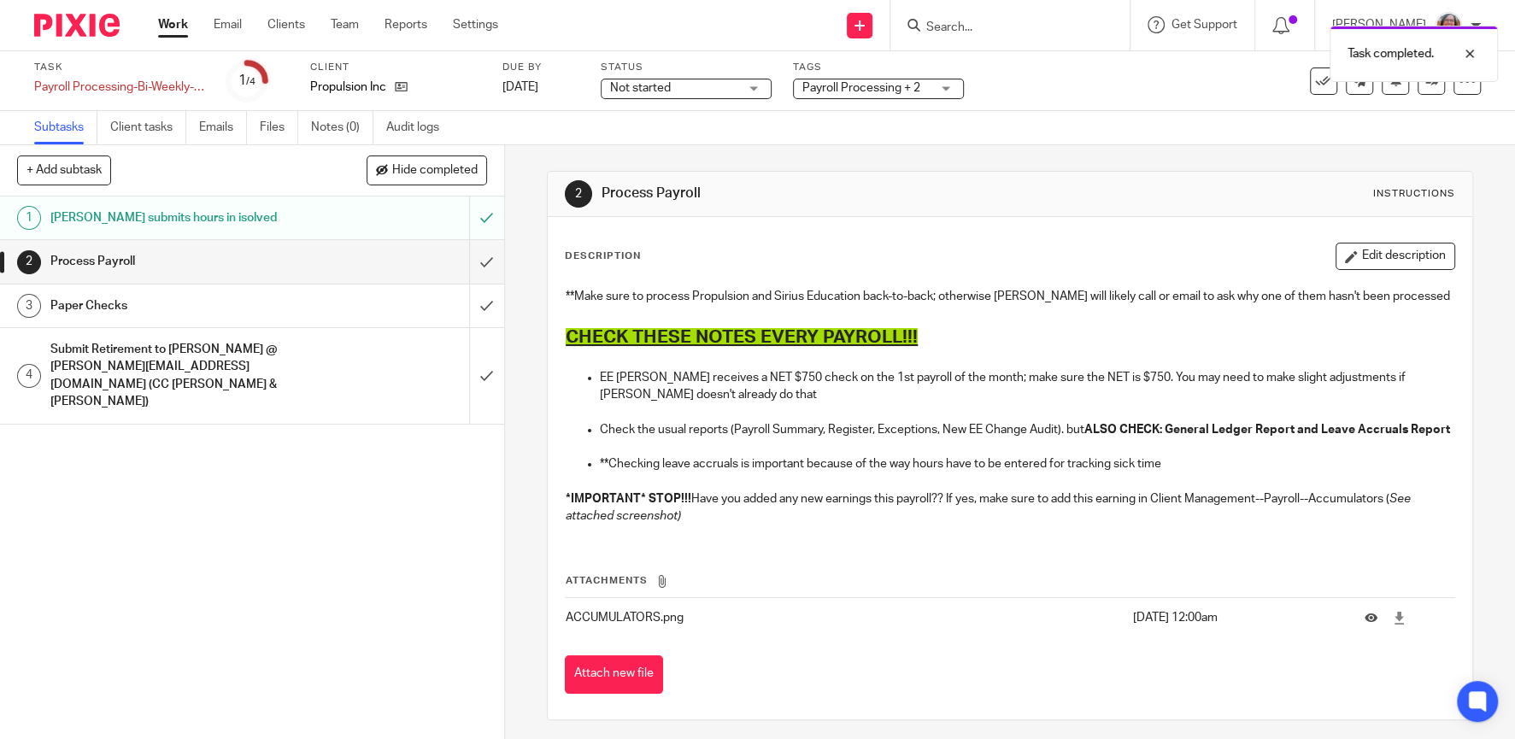
click at [491, 269] on input "submit" at bounding box center [252, 261] width 504 height 43
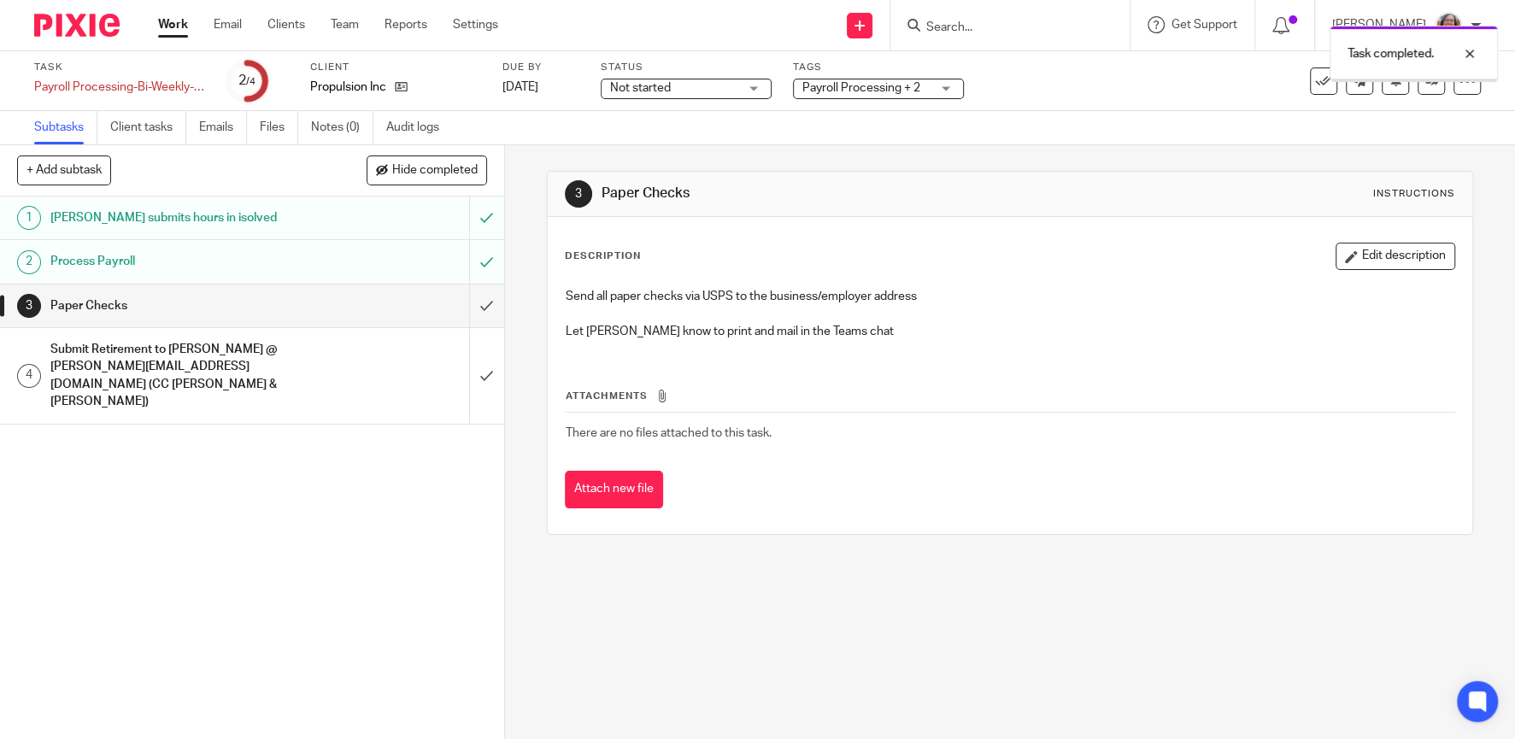
click at [496, 302] on input "submit" at bounding box center [252, 306] width 504 height 43
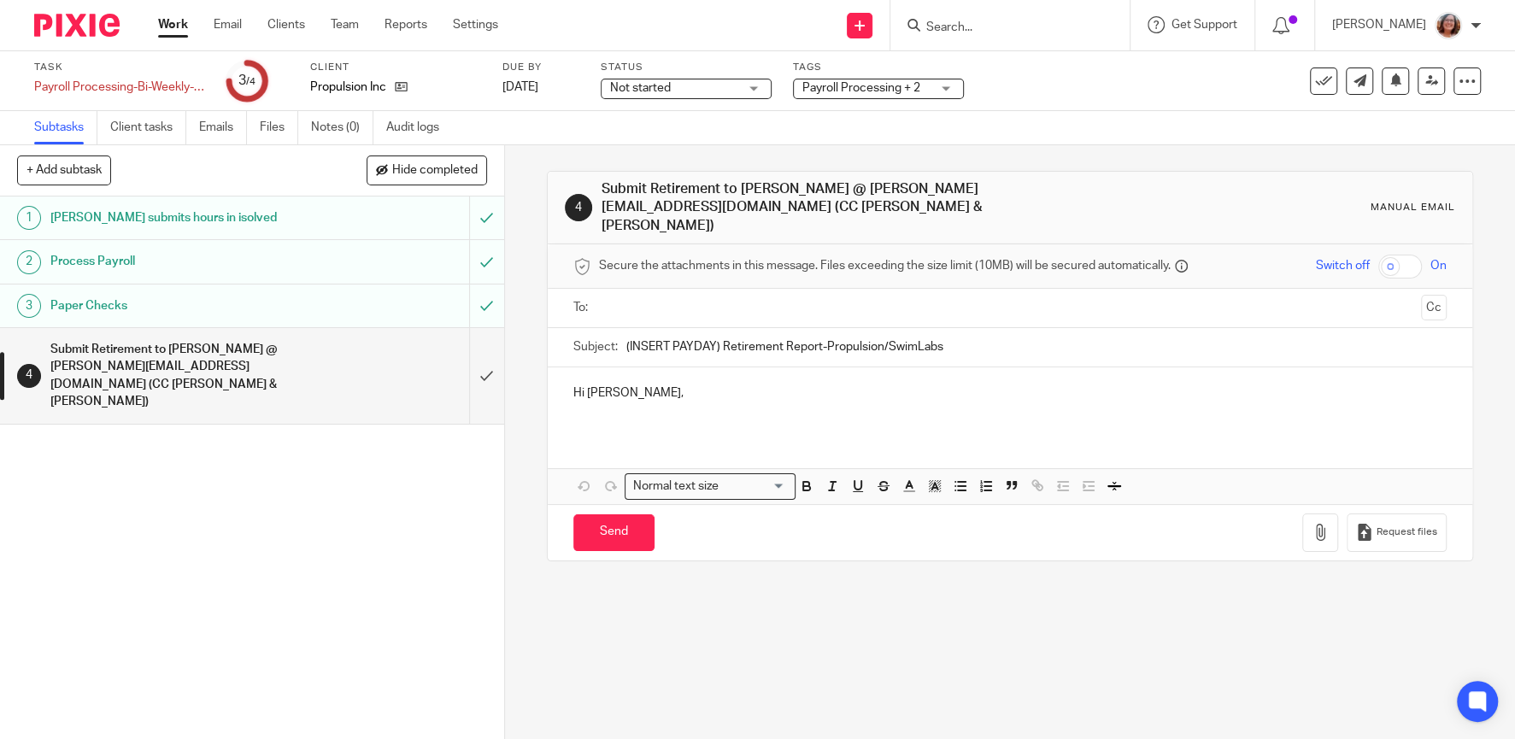
click at [177, 28] on link "Work" at bounding box center [173, 24] width 30 height 17
